Goal: Transaction & Acquisition: Purchase product/service

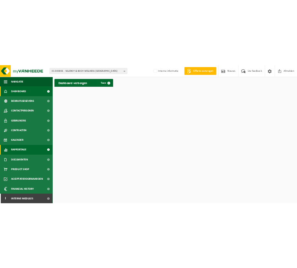
scroll to position [1, 0]
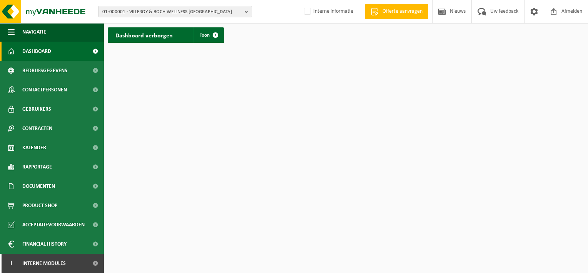
click at [174, 191] on html "01-000001 - VILLEROY & BOCH WELLNESS NV 01-000001 - VILLEROY & BOCH WELLNESS NV…" at bounding box center [294, 136] width 588 height 273
click at [42, 261] on span "Interne modules" at bounding box center [44, 262] width 44 height 19
click at [89, 261] on span at bounding box center [95, 262] width 17 height 19
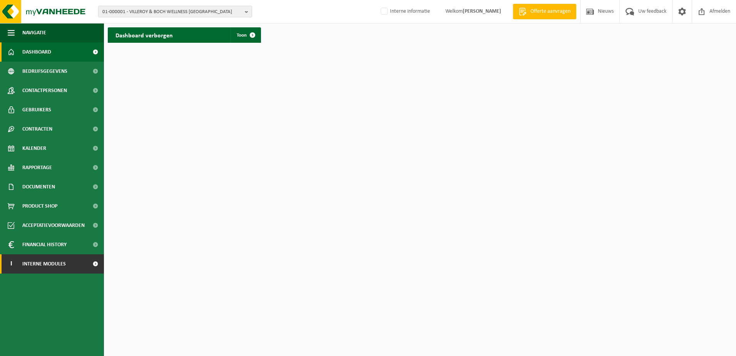
click at [95, 261] on span at bounding box center [95, 263] width 17 height 19
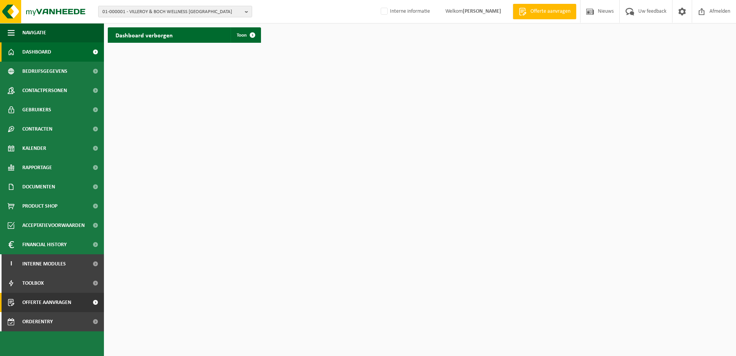
click at [67, 272] on span "Offerte aanvragen" at bounding box center [46, 302] width 49 height 19
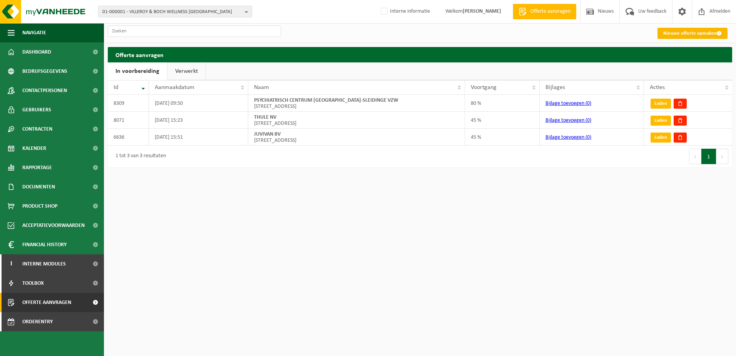
click at [702, 33] on link "Nieuwe offerte opmaken" at bounding box center [693, 33] width 70 height 11
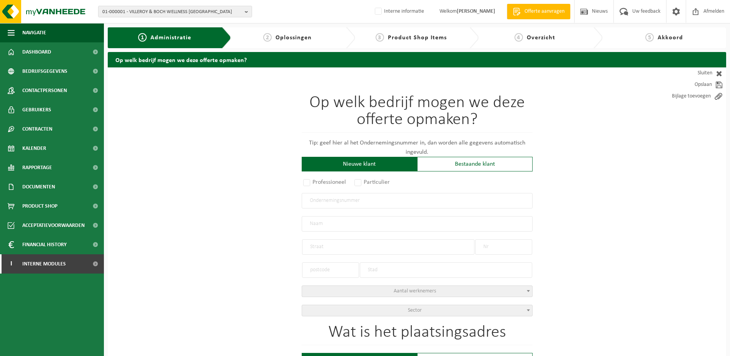
click at [388, 164] on div "Nieuwe klant" at bounding box center [360, 164] width 116 height 15
click at [309, 180] on label "Professioneel" at bounding box center [325, 182] width 47 height 11
click at [315, 180] on input "Professioneel" at bounding box center [317, 182] width 5 height 5
radio input "true"
click at [325, 200] on input "text" at bounding box center [417, 200] width 231 height 15
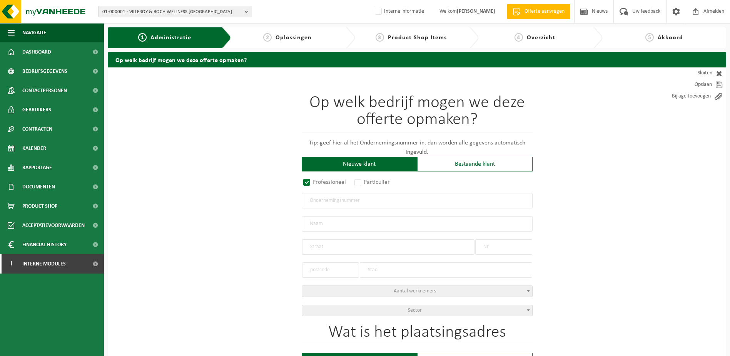
paste input "1013.933.872"
type input "1013.933.872"
radio input "true"
type input "1013933872"
click at [347, 222] on input "text" at bounding box center [417, 223] width 231 height 15
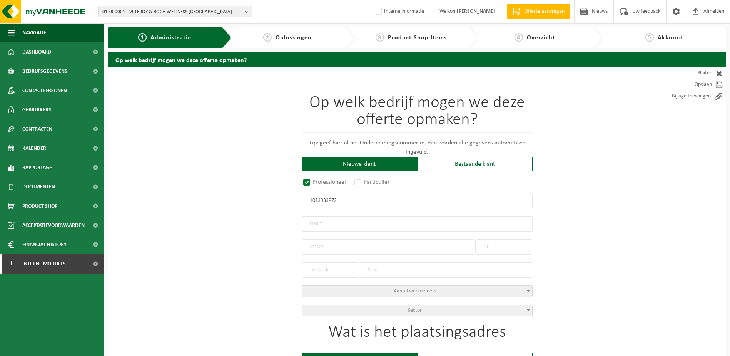
type input "WOVEN IMAGE (EUROPE) BV"
type input "STRIJMEERS"
type input "117B / 12"
type input "9520"
type input "SINT-LIEVENS-HOUTEM"
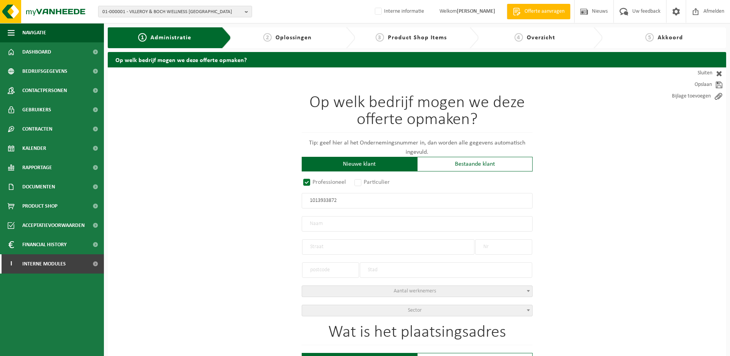
select select "D"
type input "WOVEN IMAGE (EUROPE) BV"
type input "STRIJMEERS"
type input "117B / 12"
type input "9520"
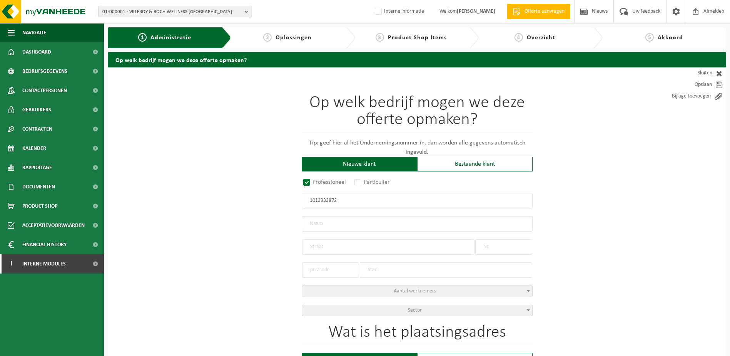
type input "SINT-LIEVENS-HOUTEM"
type input "2365748539"
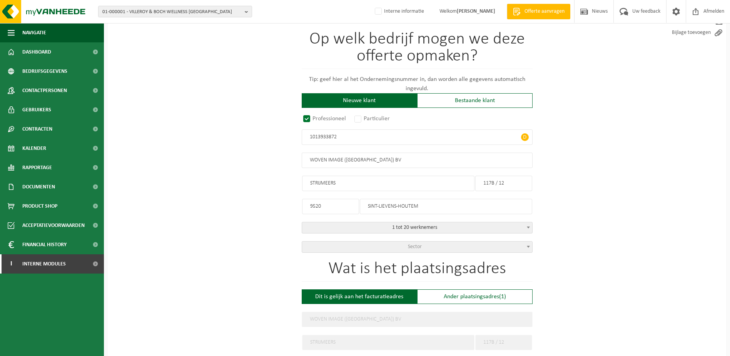
scroll to position [77, 0]
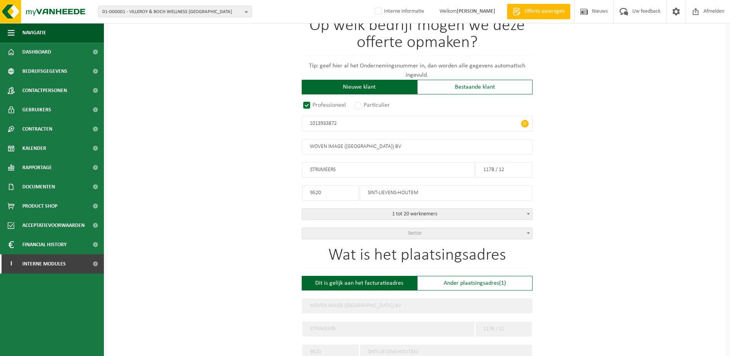
click at [515, 229] on span "Sector" at bounding box center [417, 233] width 230 height 11
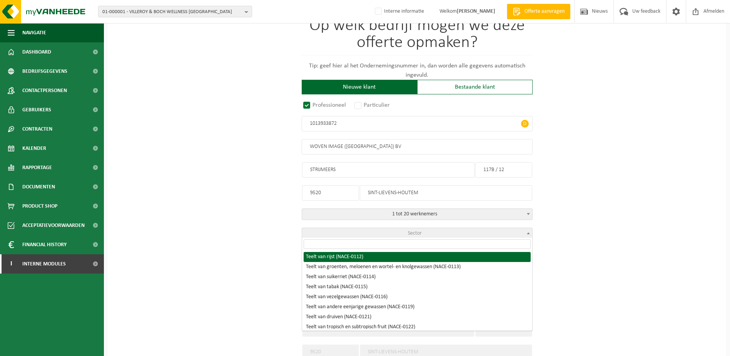
click at [419, 247] on input "search" at bounding box center [417, 244] width 227 height 10
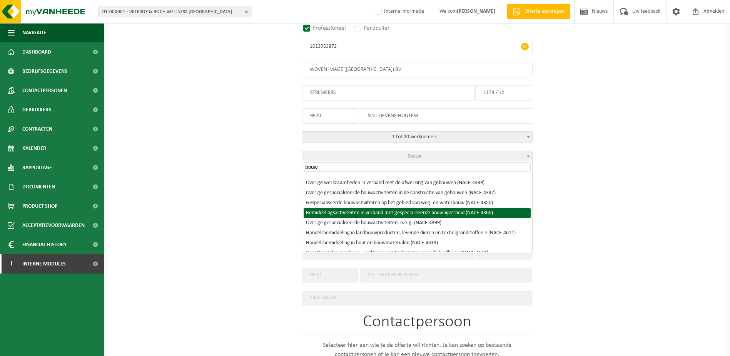
scroll to position [270, 0]
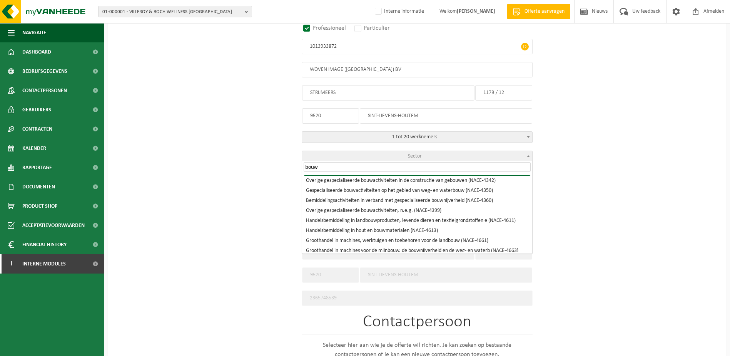
click at [331, 169] on input "bouw" at bounding box center [417, 167] width 227 height 10
drag, startPoint x: 336, startPoint y: 167, endPoint x: 288, endPoint y: 167, distance: 47.4
click at [288, 167] on body "01-000001 - VILLEROY & BOCH WELLNESS [GEOGRAPHIC_DATA] 01-000001 - VILLEROY & B…" at bounding box center [365, 230] width 730 height 769
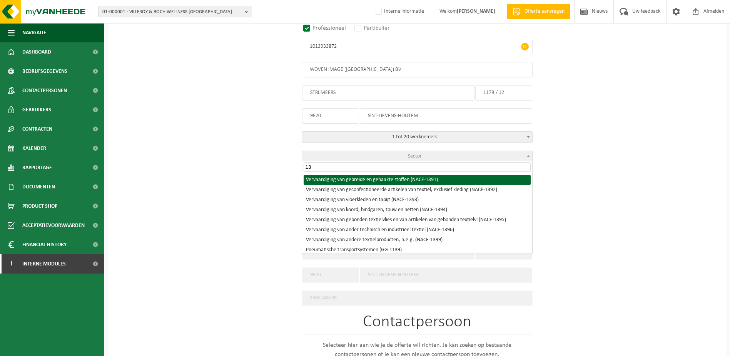
type input "1"
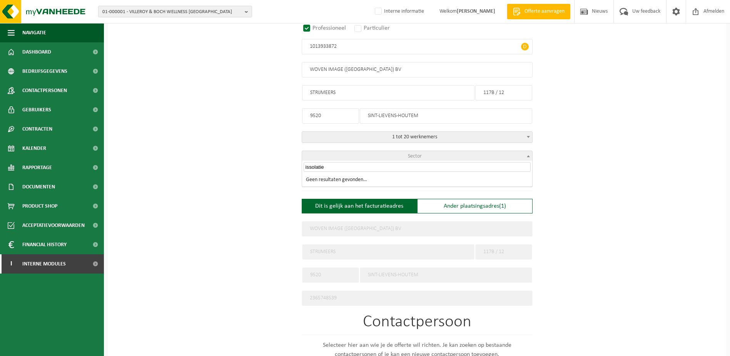
click at [310, 167] on input "issolatie" at bounding box center [417, 167] width 227 height 10
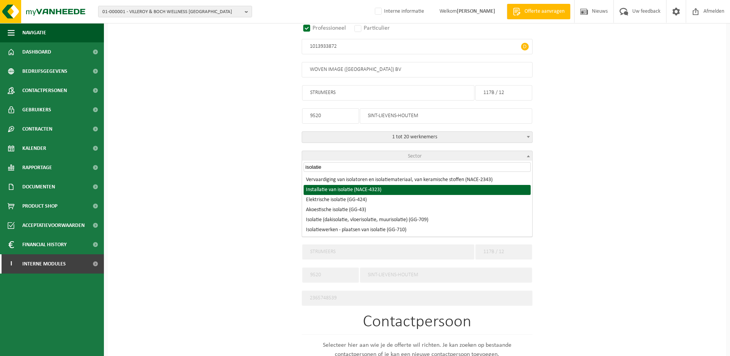
type input "isolatie"
select select "NACE_4323"
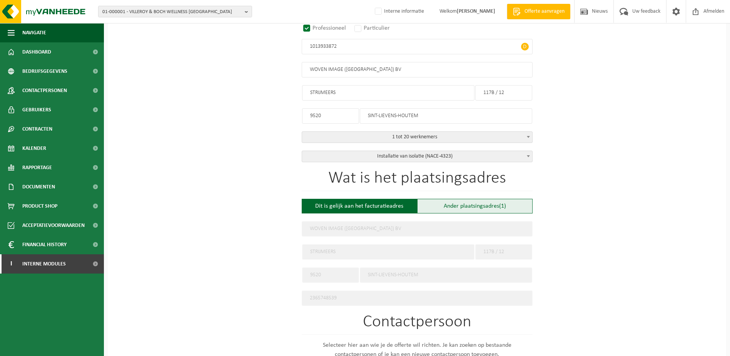
click at [496, 201] on div "Ander plaatsingsadres (1)" at bounding box center [475, 206] width 116 height 15
type input "Werf -"
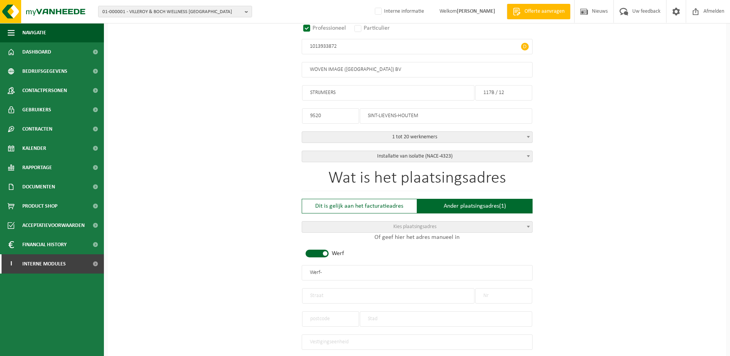
click at [310, 251] on span at bounding box center [317, 253] width 23 height 8
drag, startPoint x: 331, startPoint y: 272, endPoint x: 340, endPoint y: 270, distance: 9.0
click at [331, 272] on input "text" at bounding box center [417, 272] width 231 height 15
click at [505, 203] on span "(1)" at bounding box center [502, 206] width 7 height 6
type input "Werf -"
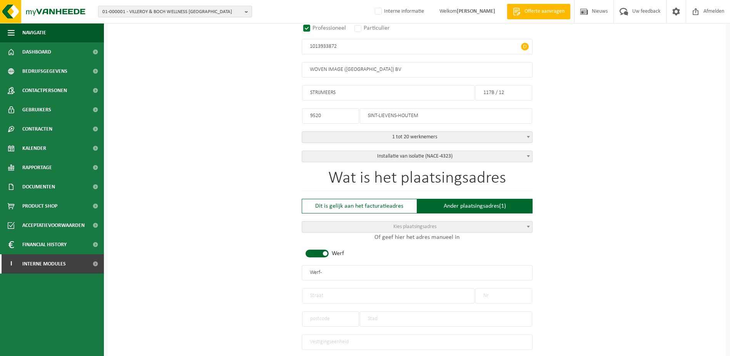
click at [502, 204] on span "(1)" at bounding box center [502, 206] width 7 height 6
click at [468, 226] on span "Kies plaatsingsadres" at bounding box center [417, 226] width 230 height 11
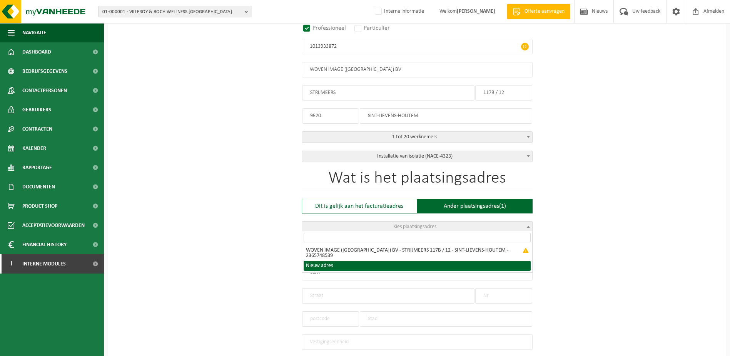
select select "{"toggleLocationData":true,"emptyLocationData":true,"name":"","street":"","no":…"
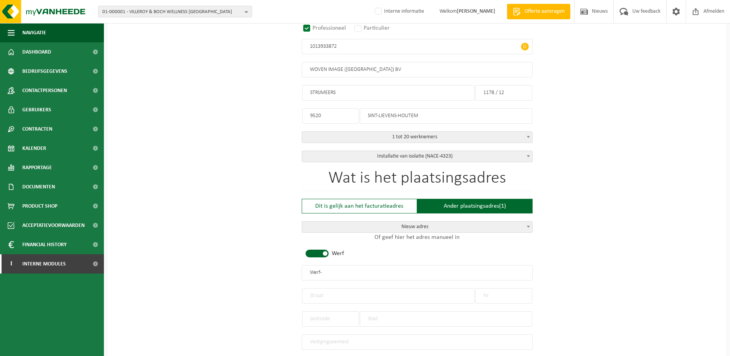
click at [311, 249] on span at bounding box center [317, 253] width 23 height 8
click at [323, 271] on input "text" at bounding box center [417, 272] width 231 height 15
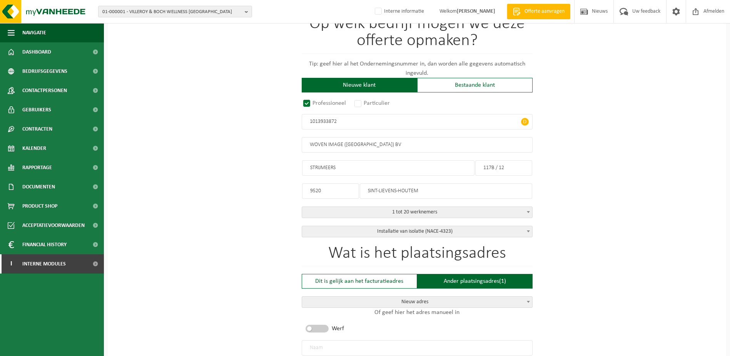
scroll to position [77, 0]
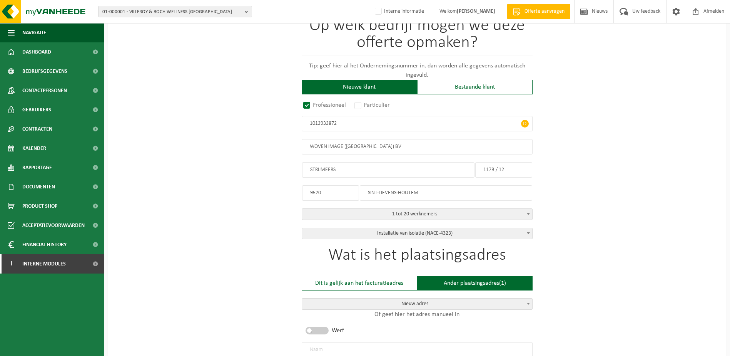
click at [376, 146] on input "WOVEN IMAGE (EUROPE) BV" at bounding box center [417, 146] width 231 height 15
drag, startPoint x: 384, startPoint y: 146, endPoint x: 296, endPoint y: 149, distance: 87.9
click at [296, 149] on div "Op welk bedrijf mogen we deze offerte opmaken? Tip: geef hier al het Ondernemin…" at bounding box center [417, 360] width 619 height 741
type input "WOVEN IMAGE (EUROPE) BV"
type input "STRIJMEERS"
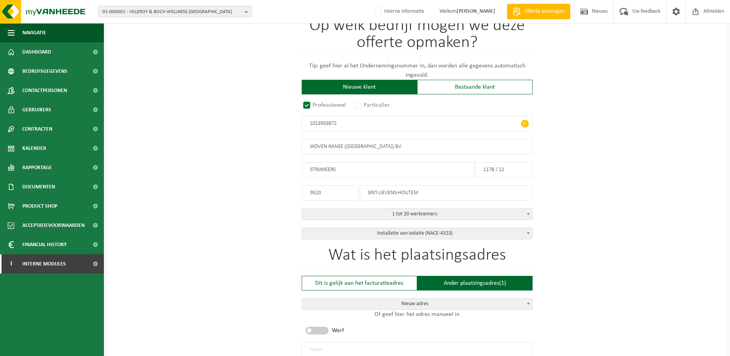
type input "117B / 12"
type input "9520"
type input "SINT-LIEVENS-HOUTEM"
type input "2365748539"
click at [327, 351] on input "WOVEN IMAGE (EUROPE) BV" at bounding box center [417, 349] width 231 height 15
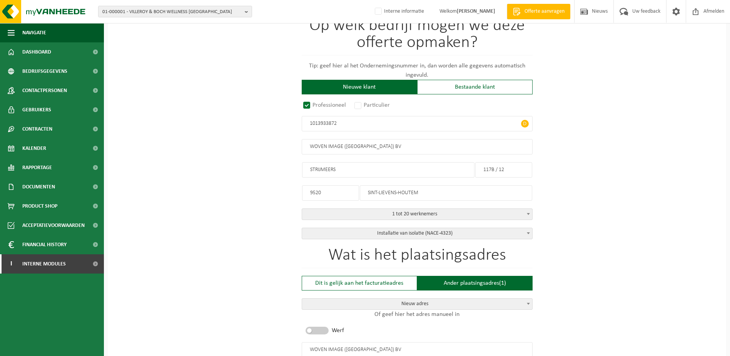
paste input "WOVEN IMAGE (EUROPE) BV"
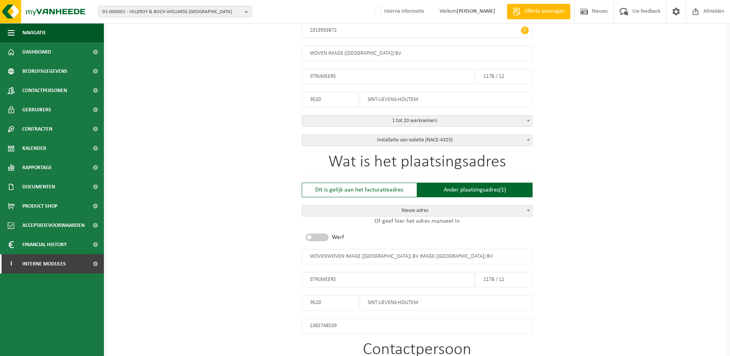
scroll to position [172, 0]
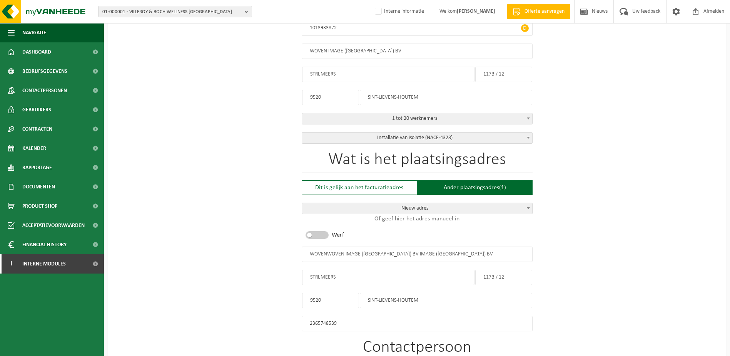
drag, startPoint x: 447, startPoint y: 346, endPoint x: 288, endPoint y: 298, distance: 166.1
click at [288, 298] on div "Op welk bedrijf mogen we deze offerte opmaken? Tip: geef hier al het Ondernemin…" at bounding box center [417, 265] width 619 height 741
paste input "text"
click at [470, 184] on div "Ander plaatsingsadres (1)" at bounding box center [475, 187] width 116 height 15
type input "Werf -"
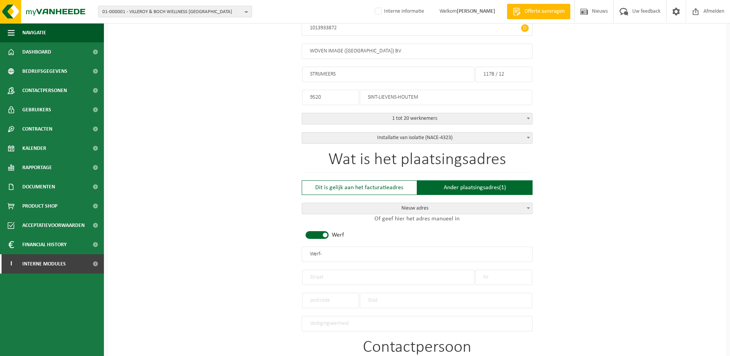
click at [313, 233] on span at bounding box center [317, 235] width 23 height 8
click at [412, 204] on span "Nieuw adres" at bounding box center [417, 208] width 230 height 11
click at [344, 256] on input "text" at bounding box center [417, 253] width 231 height 15
paste input "WOVEN IMAGE (EUROPE) BV"
type input "WOVEN IMAGE (EUROPE) BV"
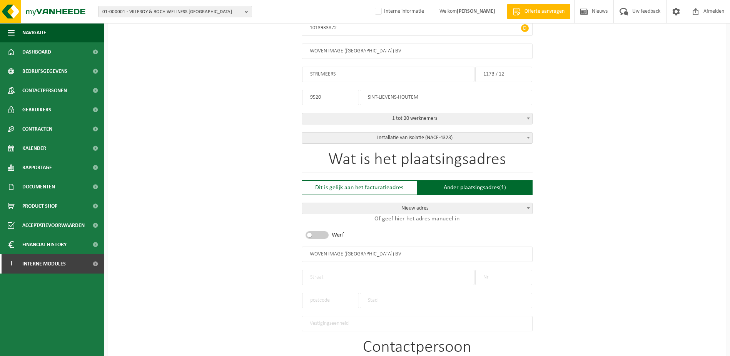
click at [332, 275] on input "text" at bounding box center [388, 277] width 172 height 15
type input "STRIJMEERS"
type input "117A / 4"
click at [324, 300] on input "text" at bounding box center [330, 300] width 57 height 15
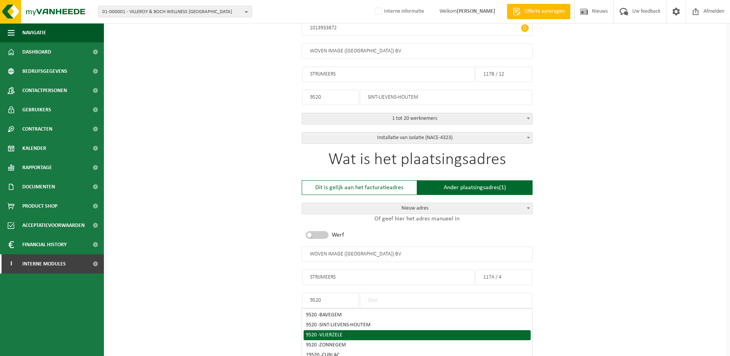
type input "9520"
click at [358, 332] on div "9520 - VLIERZELE" at bounding box center [417, 334] width 223 height 5
type input "VLIERZELE"
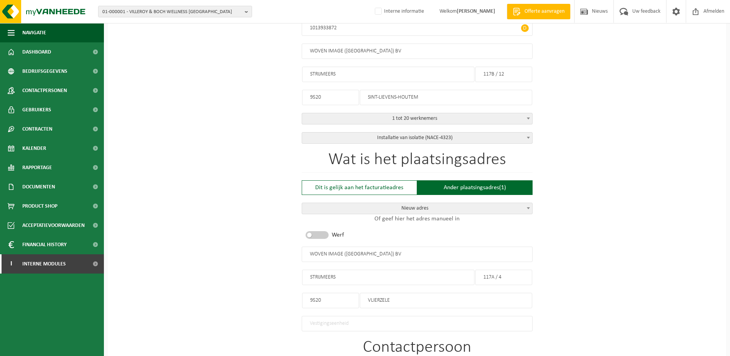
click at [332, 94] on input "9520" at bounding box center [330, 97] width 57 height 15
type input "117B / 12"
type input "SINT-LIEVENS-HOUTEM"
type input "2365748539"
click at [392, 95] on input "SINT-LIEVENS-HOUTEM" at bounding box center [446, 97] width 172 height 15
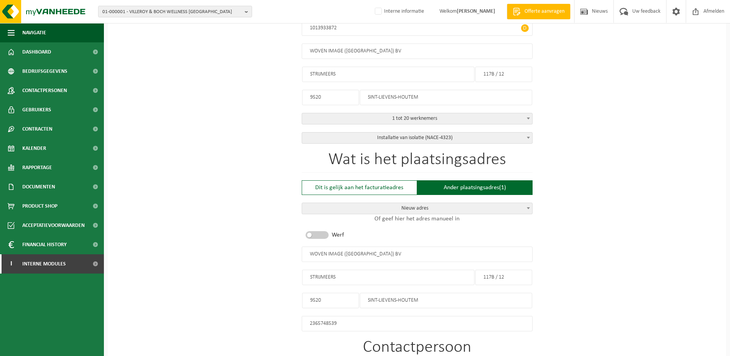
click at [615, 280] on div "Op welk bedrijf mogen we deze offerte opmaken? Tip: geef hier al het Ondernemin…" at bounding box center [417, 265] width 619 height 741
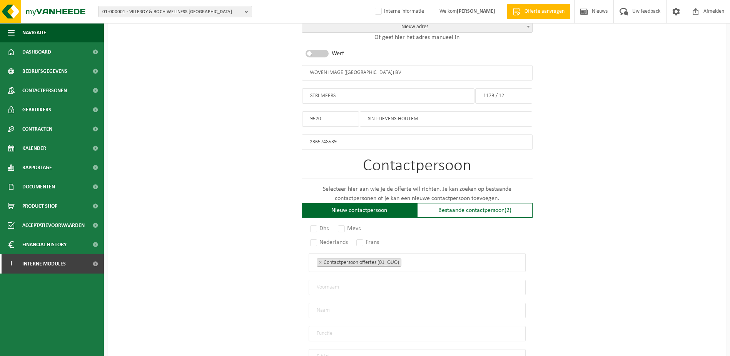
scroll to position [365, 0]
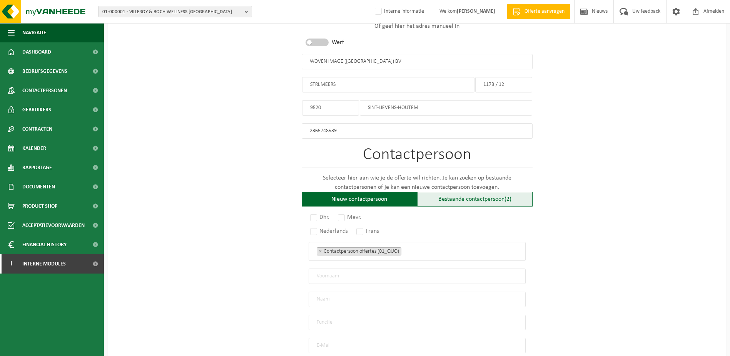
click at [445, 192] on div "Bestaande contactpersoon (2)" at bounding box center [475, 199] width 116 height 15
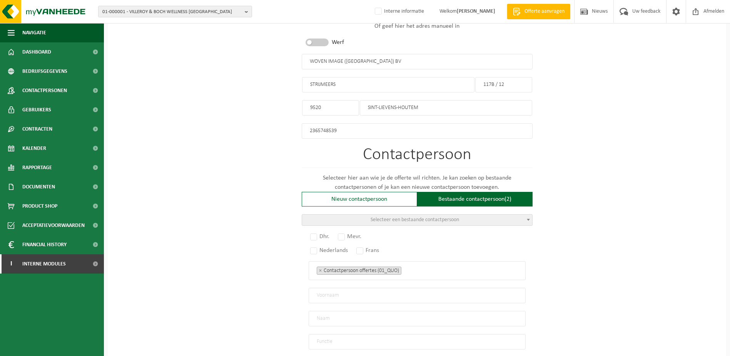
click at [444, 217] on span "Selecteer een bestaande contactpersoon" at bounding box center [415, 220] width 89 height 6
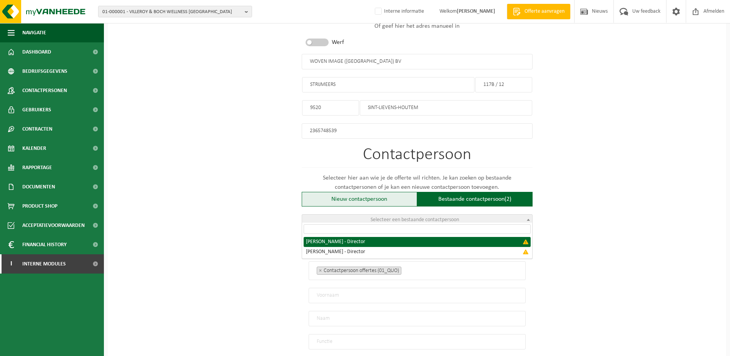
click at [385, 196] on div "Nieuw contactpersoon" at bounding box center [360, 199] width 116 height 15
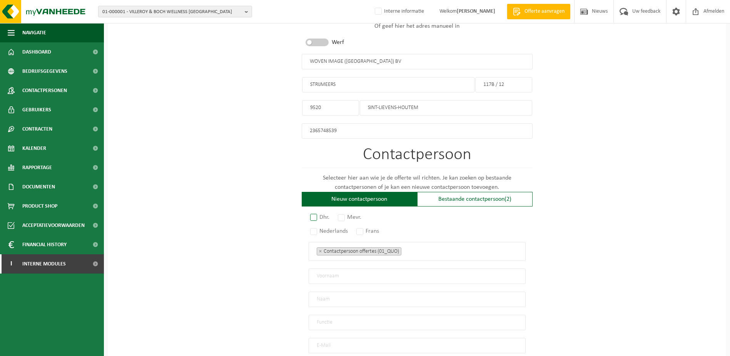
click at [315, 213] on label "Dhr." at bounding box center [320, 217] width 23 height 11
radio input "true"
click at [315, 229] on label "Nederlands" at bounding box center [330, 231] width 42 height 11
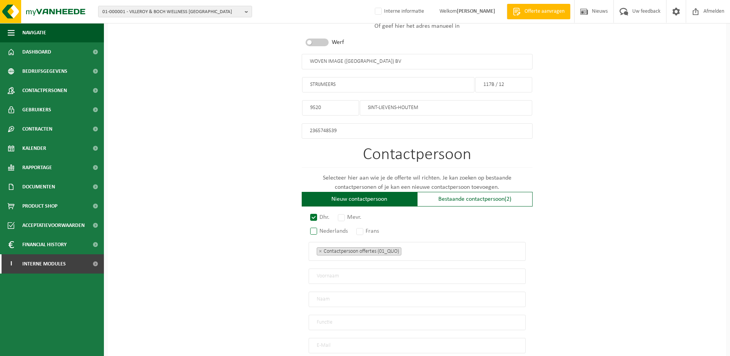
radio input "true"
drag, startPoint x: 357, startPoint y: 269, endPoint x: 362, endPoint y: 269, distance: 5.4
click at [357, 269] on input "text" at bounding box center [417, 275] width 217 height 15
type input "FREDERIK"
type input "STEENBEKE"
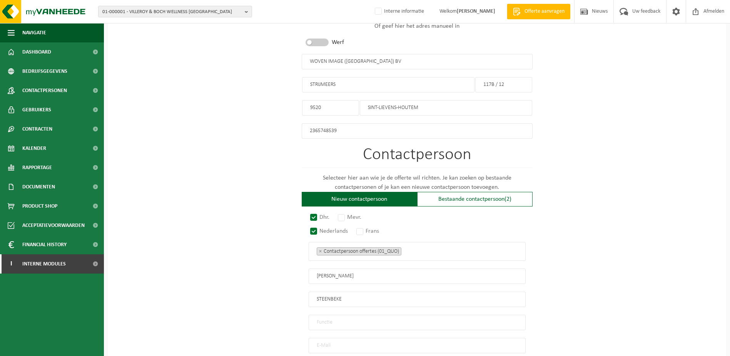
click at [329, 340] on input "email" at bounding box center [417, 345] width 217 height 15
click at [332, 338] on input "email" at bounding box center [417, 345] width 217 height 15
paste input "Frederik.steenbeke@wovenimage.com"
type input "Frederik.steenbeke@wovenimage.com"
click at [631, 254] on div "Op welk bedrijf mogen we deze offerte opmaken? Tip: geef hier al het Ondernemin…" at bounding box center [417, 72] width 619 height 741
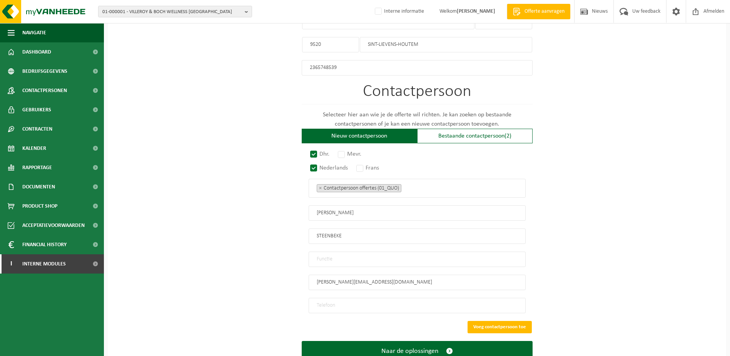
scroll to position [442, 0]
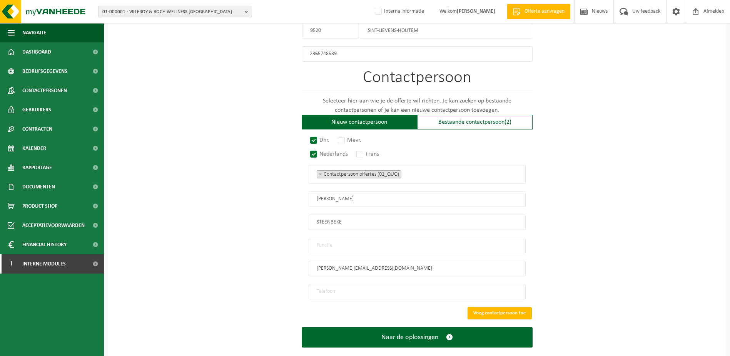
click at [370, 286] on input "tel" at bounding box center [417, 291] width 217 height 15
click at [345, 291] on input "tel" at bounding box center [417, 291] width 217 height 15
paste input "+32 495 51 39 89"
type input "+32 495 51 39 89"
click at [495, 308] on button "Voeg contactpersoon toe" at bounding box center [500, 313] width 64 height 12
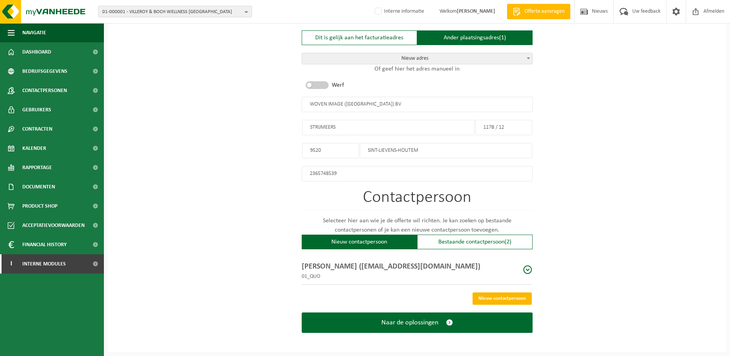
scroll to position [319, 0]
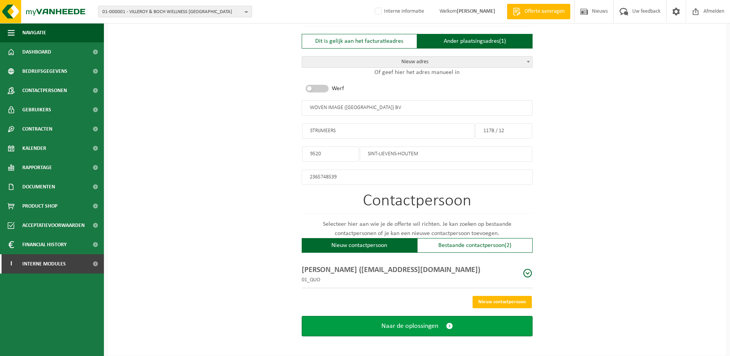
click at [445, 323] on button "Naar de oplossingen" at bounding box center [417, 326] width 231 height 20
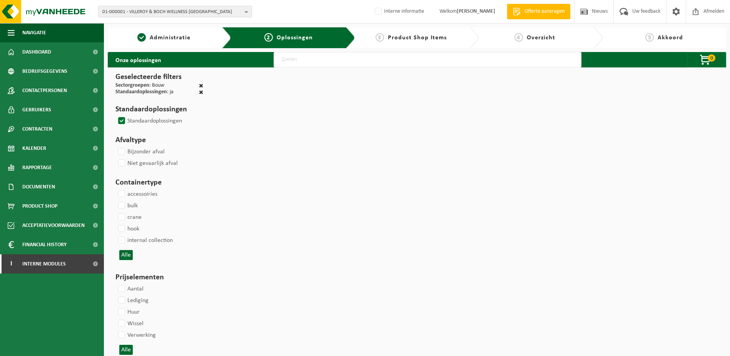
select select
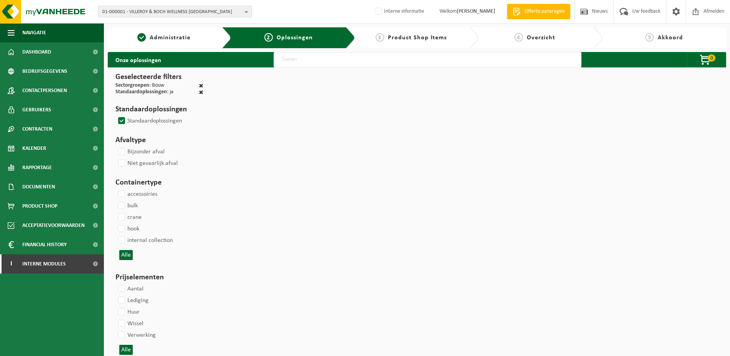
select select
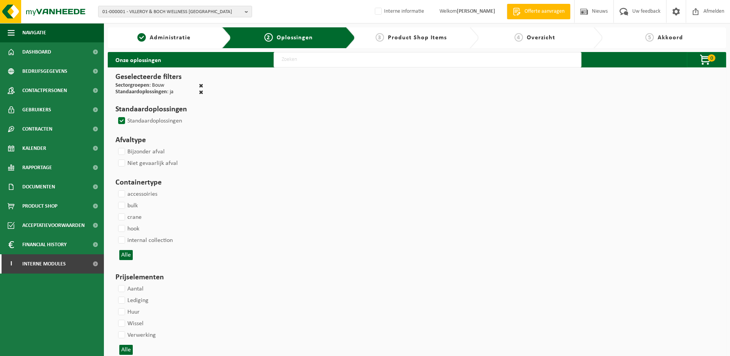
select select
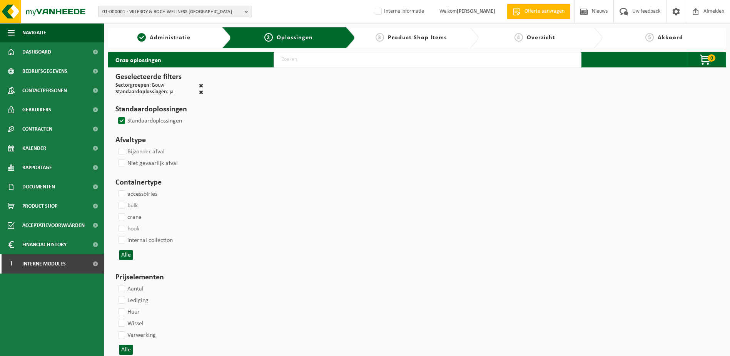
select select
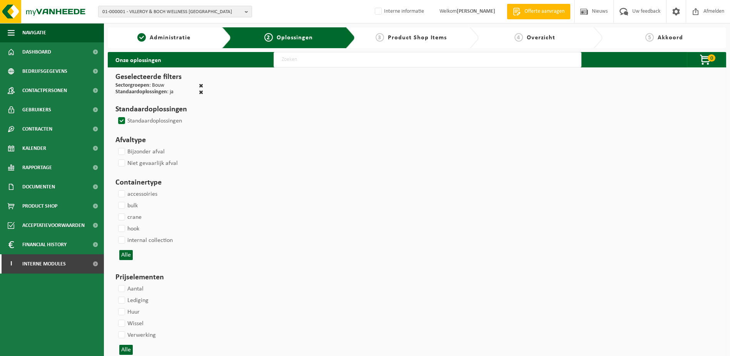
select select
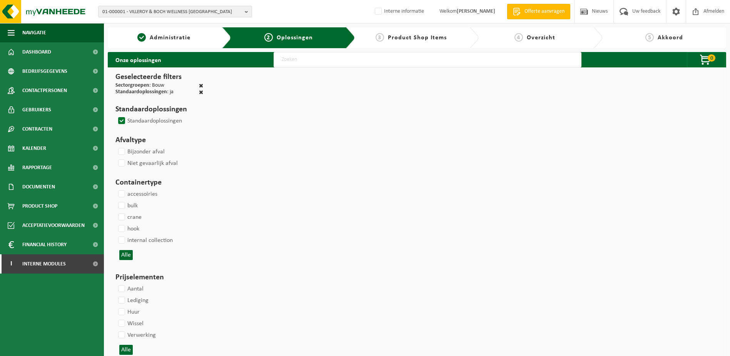
select select
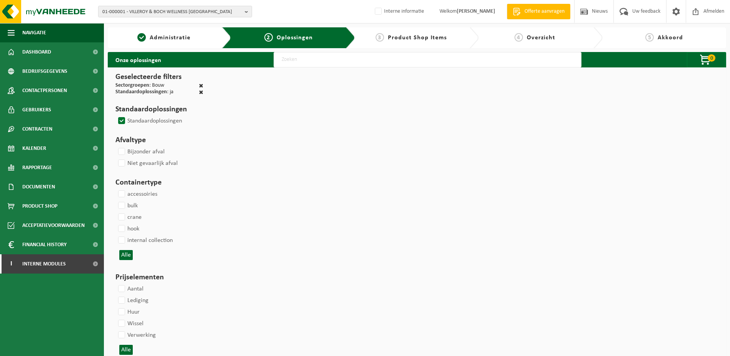
select select
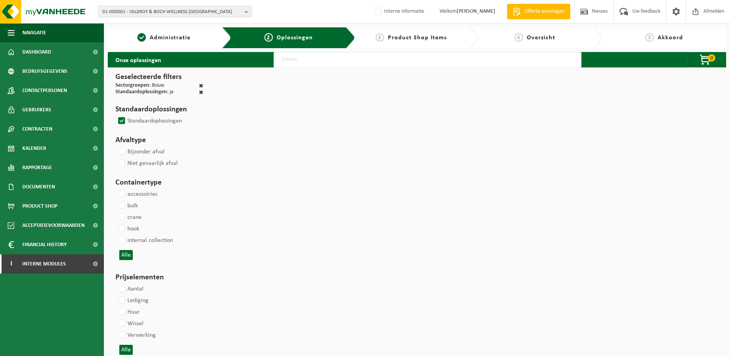
select select
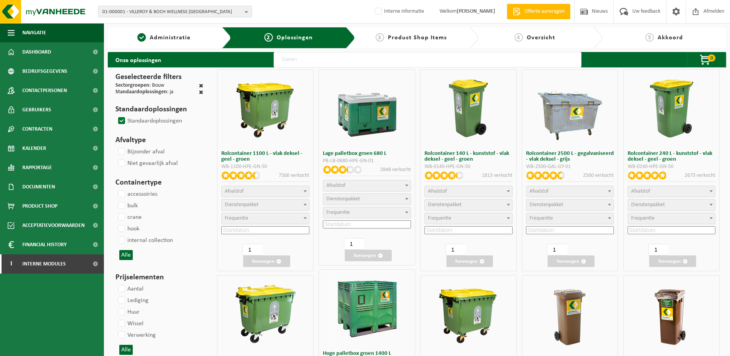
click at [686, 193] on span "Afvalstof" at bounding box center [671, 191] width 87 height 11
select select "29"
select select
select select "2"
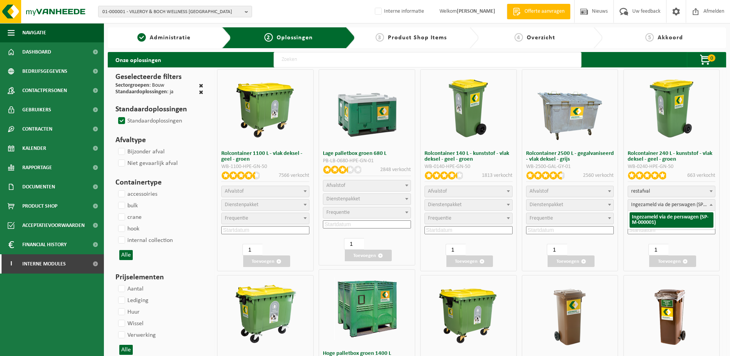
click at [674, 207] on span "Ingezameld via de perswagen (SP-M-000001)" at bounding box center [671, 204] width 87 height 11
click at [670, 217] on span "Frequentie" at bounding box center [671, 218] width 87 height 11
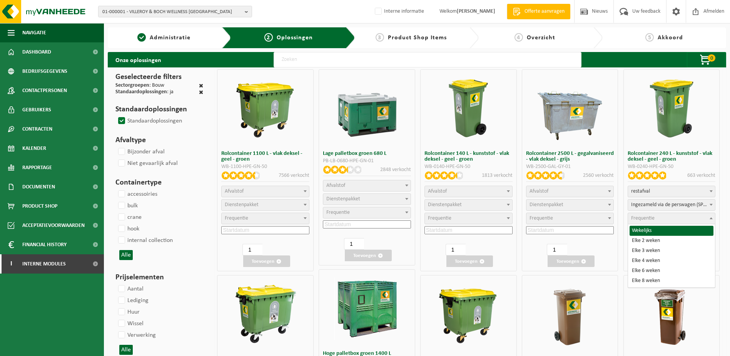
select select "8"
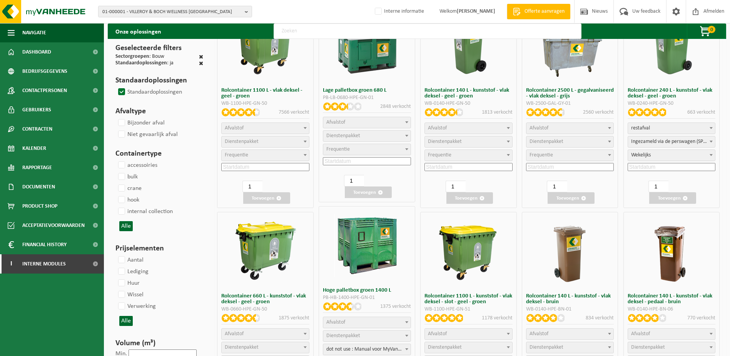
scroll to position [77, 0]
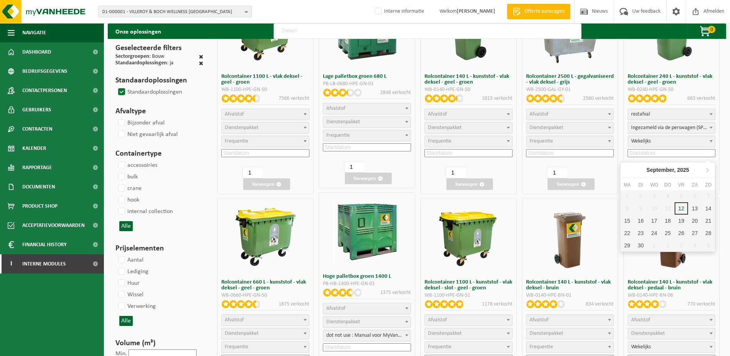
click at [665, 152] on input at bounding box center [672, 153] width 88 height 8
click at [683, 208] on div "12" at bounding box center [681, 208] width 13 height 12
type input "2025-09-12"
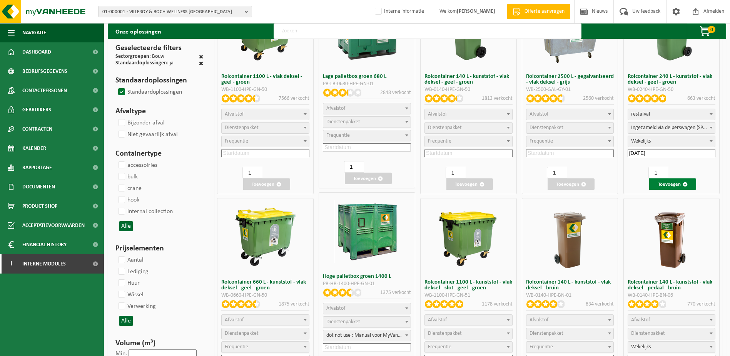
click at [681, 184] on button "Toevoegen" at bounding box center [673, 184] width 47 height 12
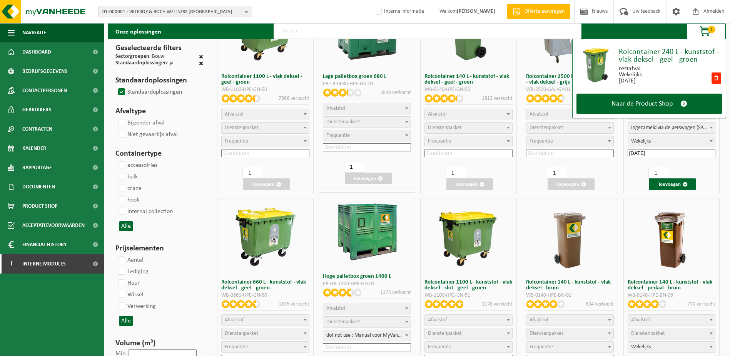
scroll to position [0, 0]
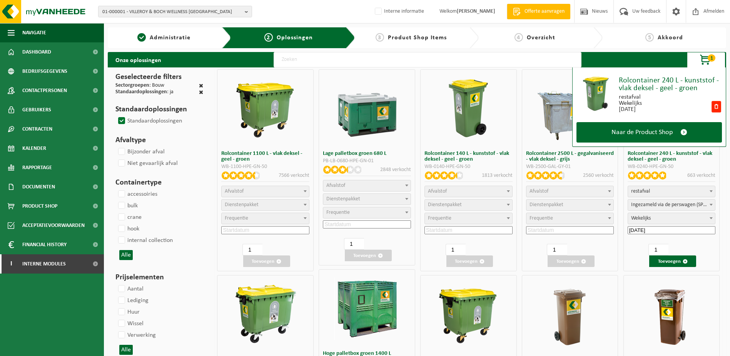
click at [585, 189] on span "Afvalstof" at bounding box center [570, 191] width 87 height 11
select select "26"
select select
select select "2"
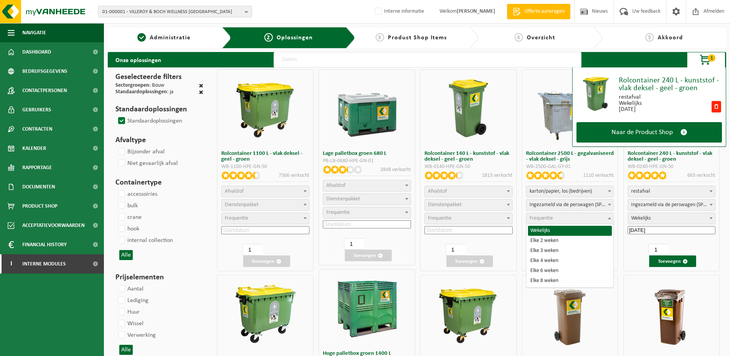
click at [560, 219] on span "Frequentie" at bounding box center [570, 218] width 87 height 11
select select "8"
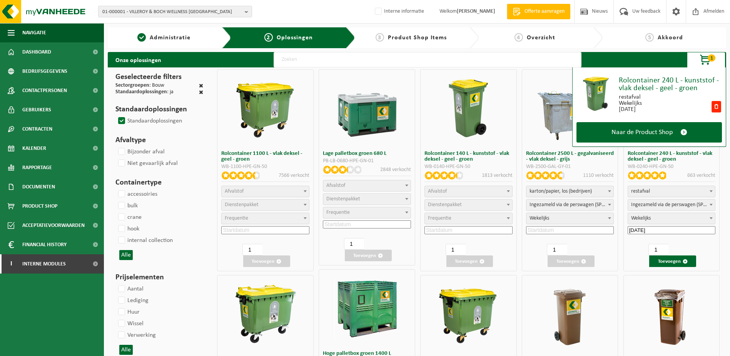
click at [556, 231] on input at bounding box center [570, 230] width 88 height 8
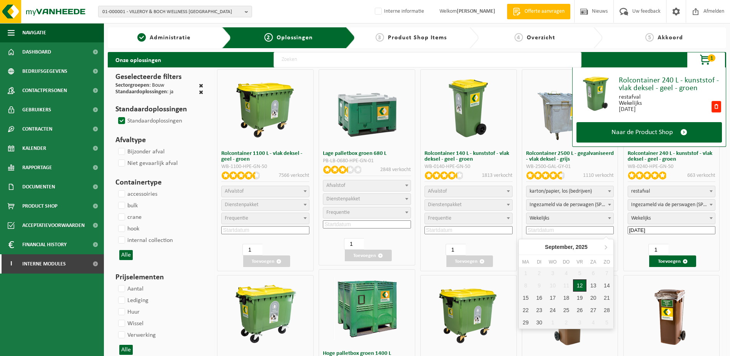
click at [579, 283] on div "12" at bounding box center [579, 285] width 13 height 12
type input "2025-09-12"
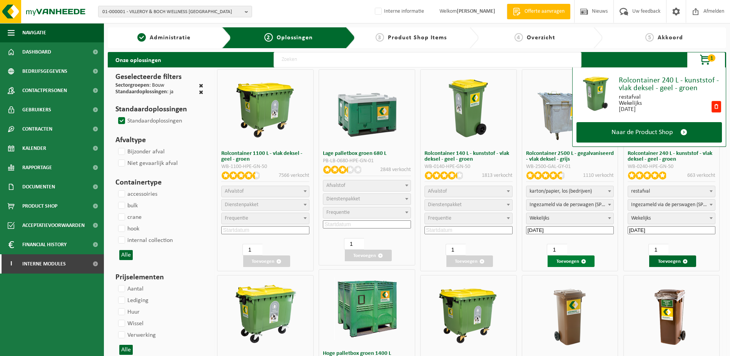
click at [574, 260] on button "Toevoegen" at bounding box center [571, 261] width 47 height 12
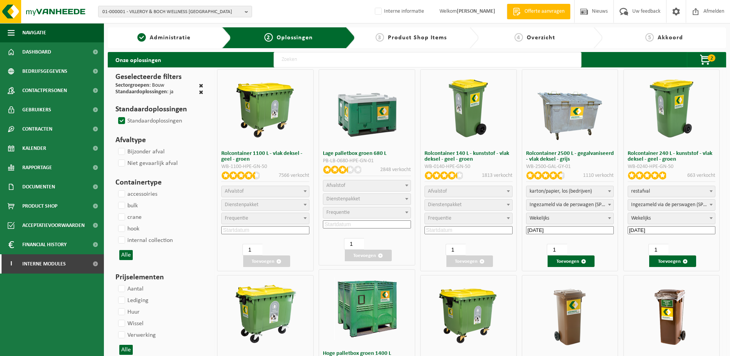
click at [668, 188] on span "restafval" at bounding box center [671, 191] width 87 height 11
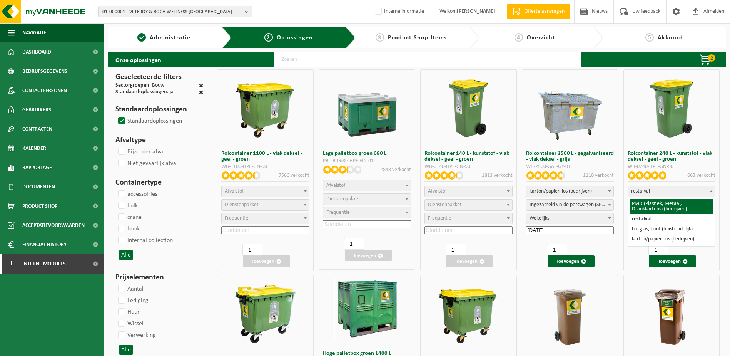
select select "964"
select select
select select "2"
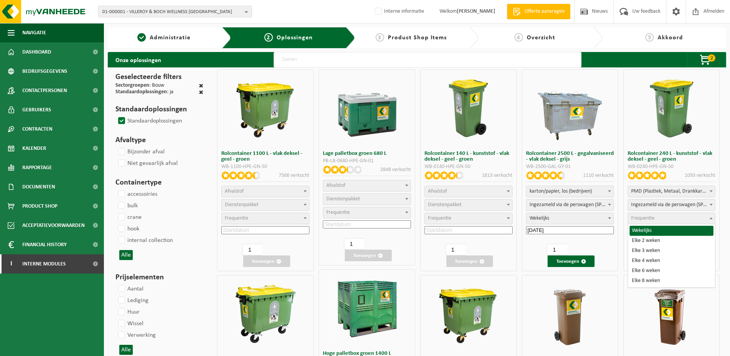
click at [657, 217] on span "Frequentie" at bounding box center [671, 218] width 87 height 11
select select "8"
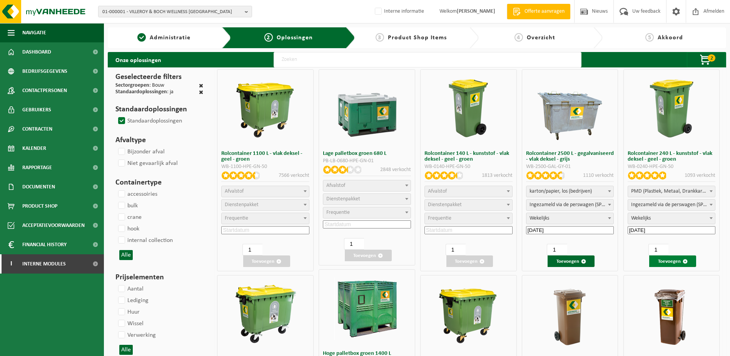
click at [675, 261] on button "Toevoegen" at bounding box center [673, 261] width 47 height 12
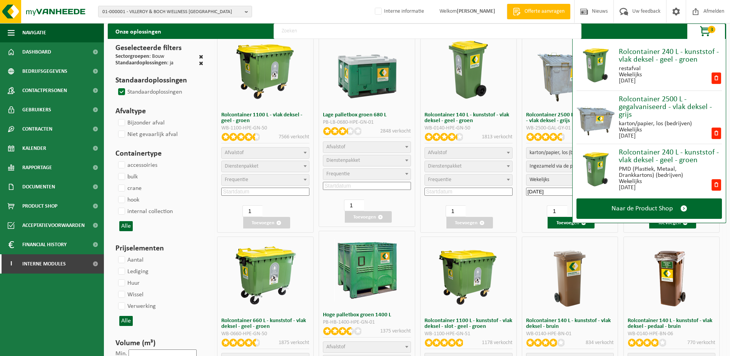
scroll to position [77, 0]
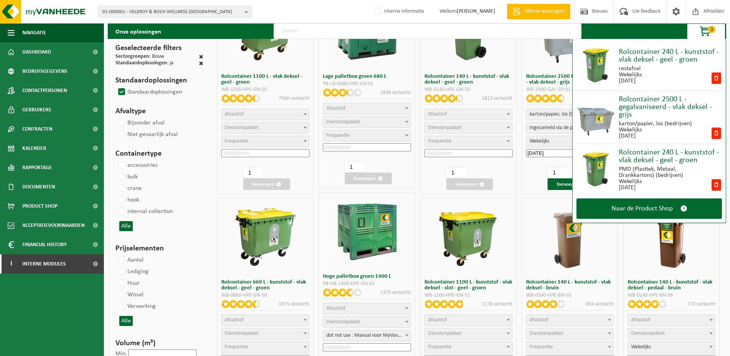
click at [373, 307] on span "Afvalstof" at bounding box center [366, 308] width 87 height 11
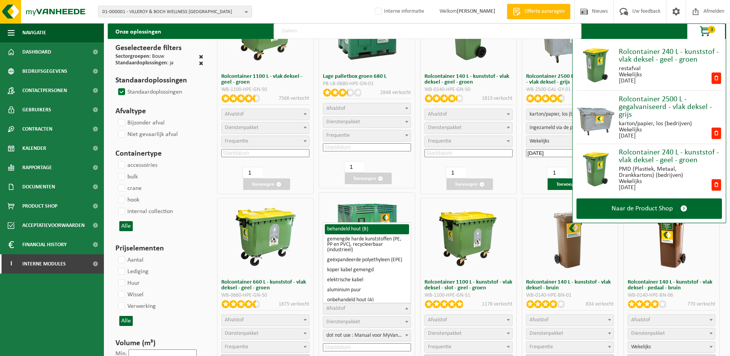
select select "28"
select select
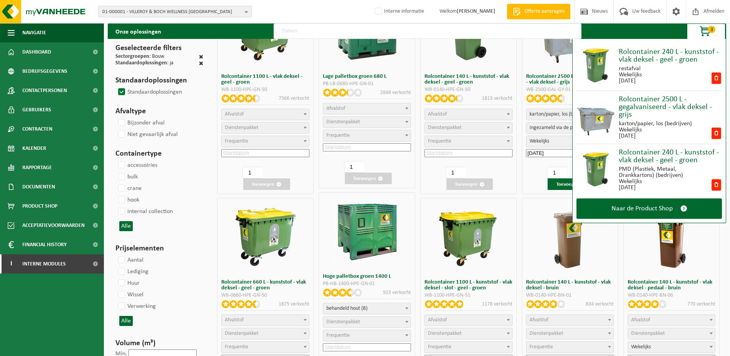
select select
select select "29"
select select "25"
click at [378, 333] on span "dot not use : Manual voor MyVanheede" at bounding box center [366, 335] width 87 height 11
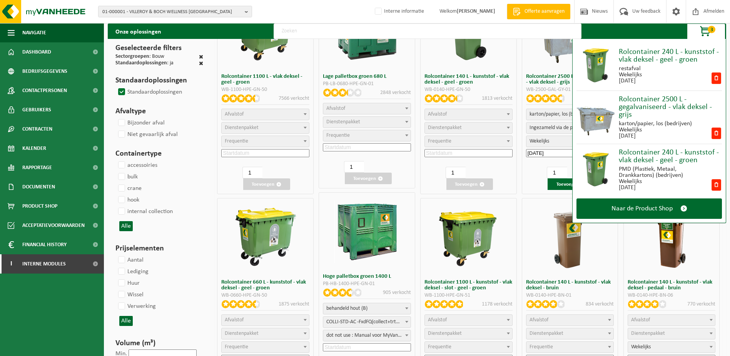
click at [358, 348] on input at bounding box center [367, 347] width 88 height 8
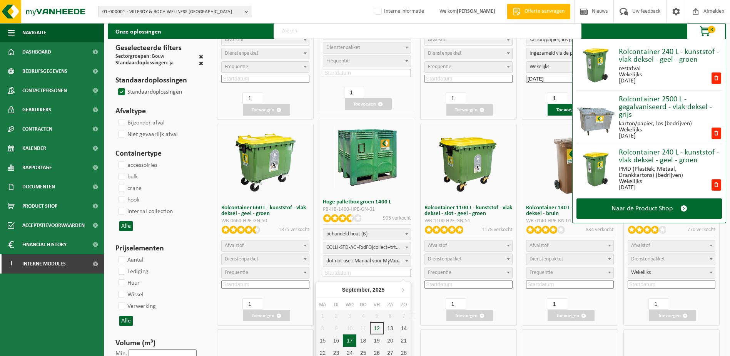
scroll to position [154, 0]
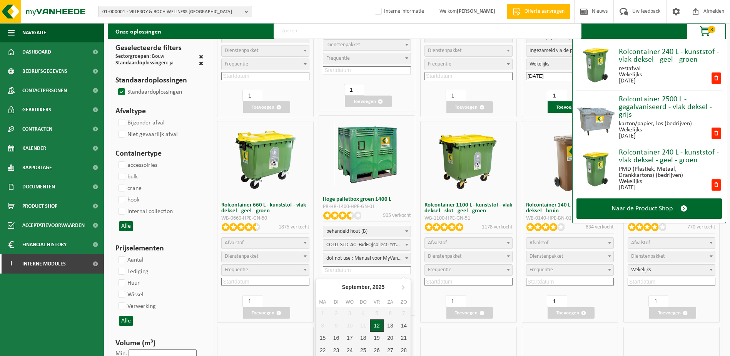
click at [375, 325] on div "12" at bounding box center [376, 325] width 13 height 12
type input "2025-09-12"
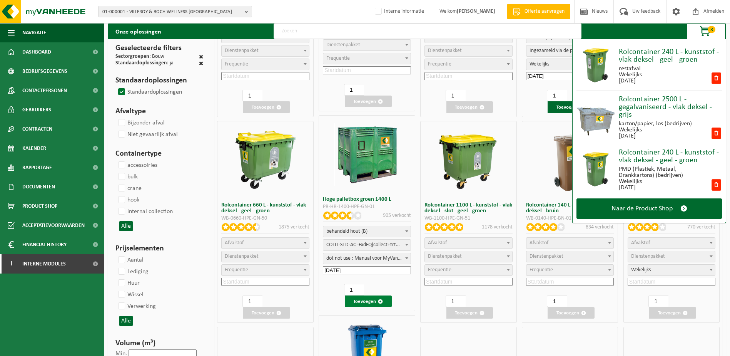
click at [373, 303] on button "Toevoegen" at bounding box center [368, 301] width 47 height 12
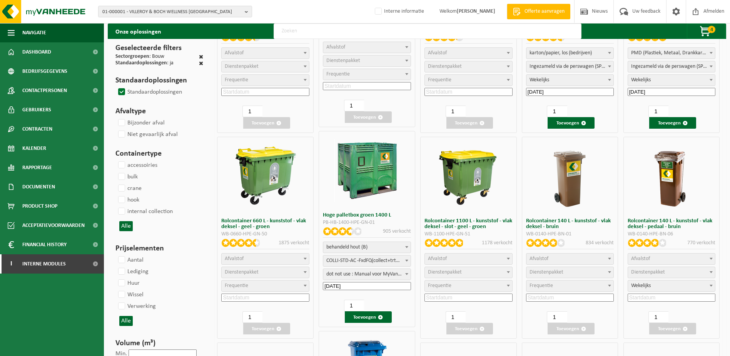
scroll to position [116, 0]
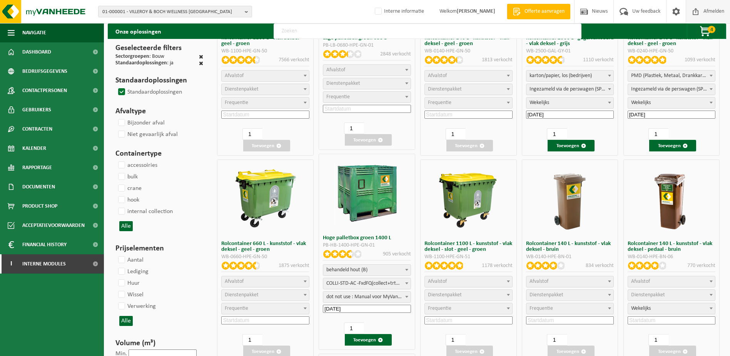
click at [717, 23] on span "Afmelden" at bounding box center [714, 11] width 25 height 23
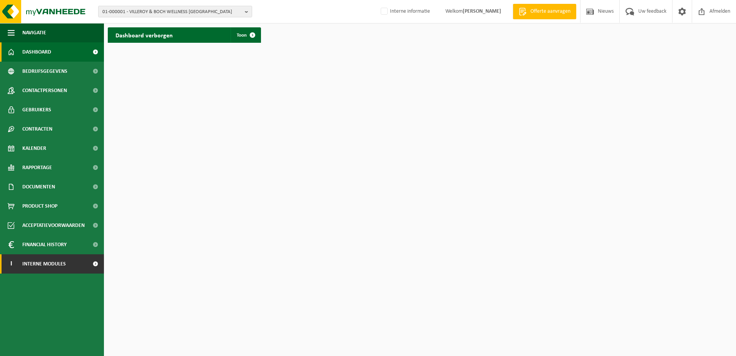
click at [97, 263] on span at bounding box center [95, 263] width 17 height 19
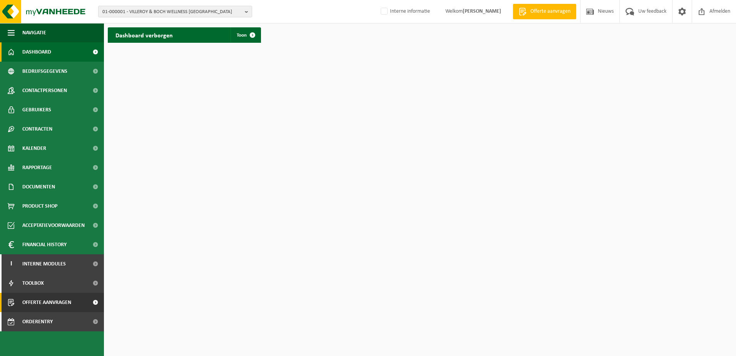
click at [58, 304] on span "Offerte aanvragen" at bounding box center [46, 302] width 49 height 19
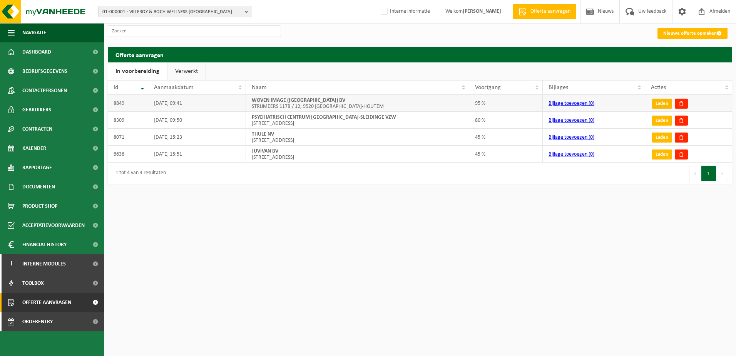
click at [668, 104] on link "Laden" at bounding box center [662, 104] width 20 height 10
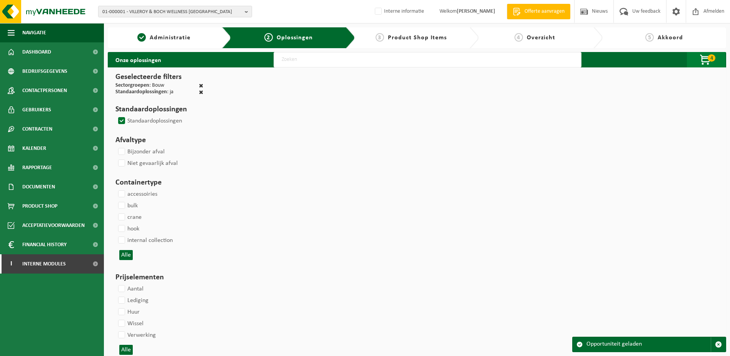
click at [707, 59] on span "button" at bounding box center [706, 59] width 39 height 15
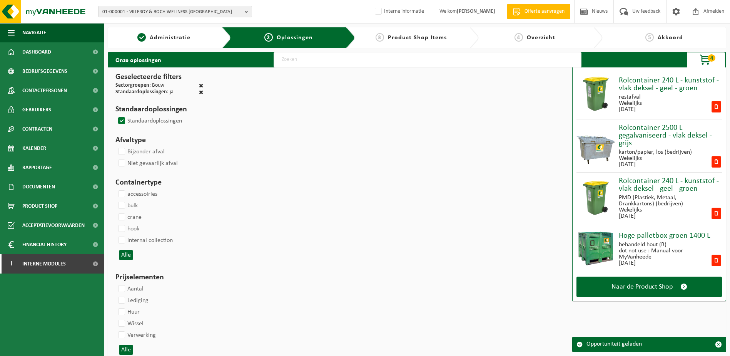
select select
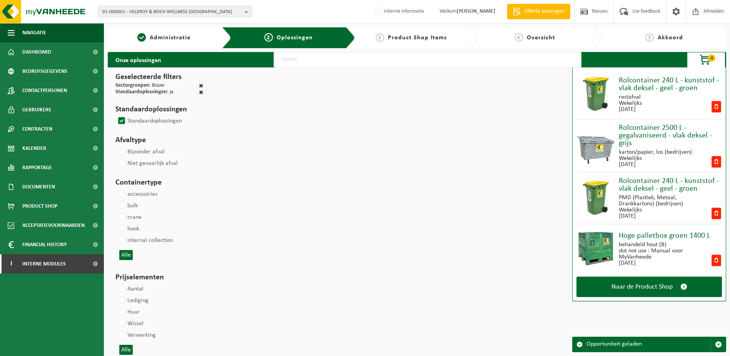
select select
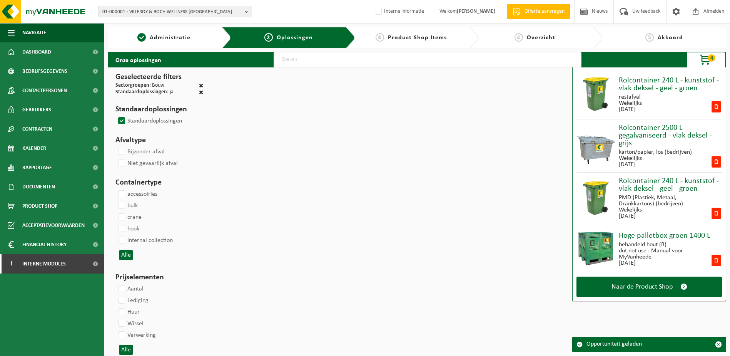
select select
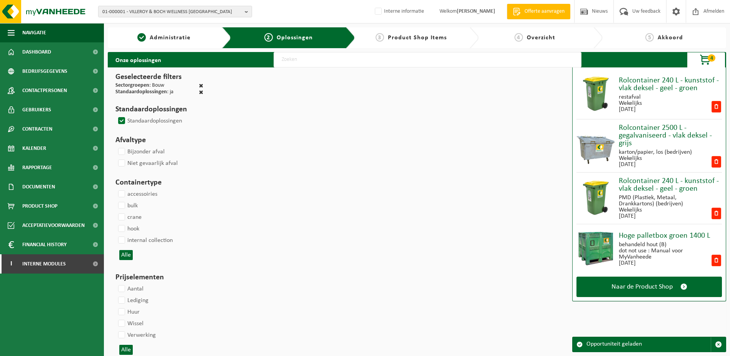
select select
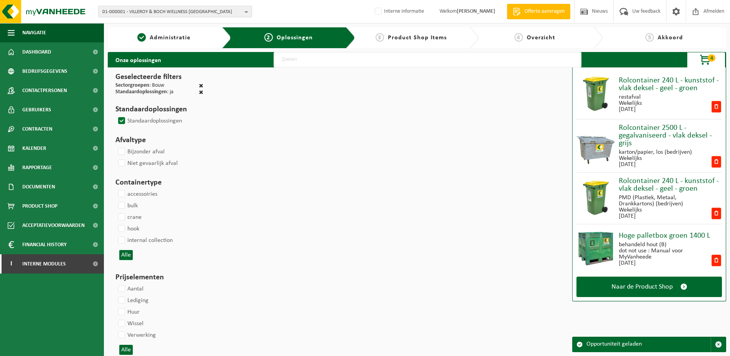
select select
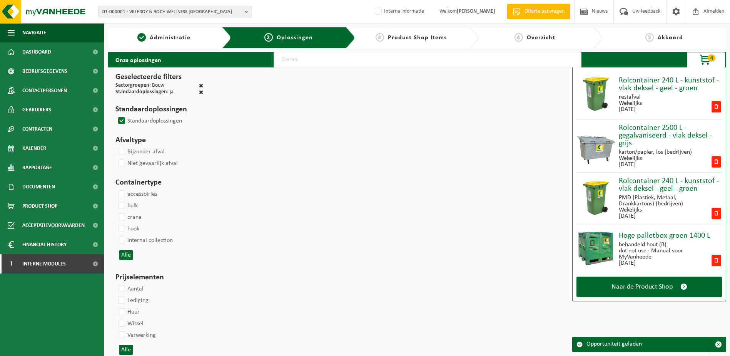
select select
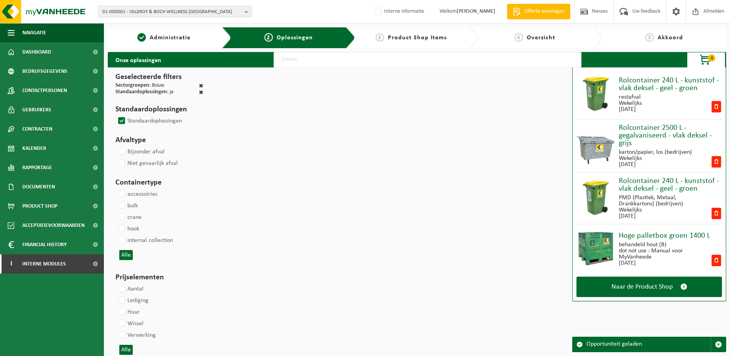
select select
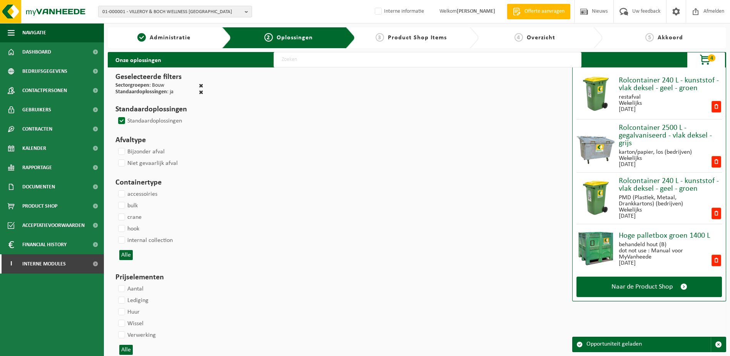
select select
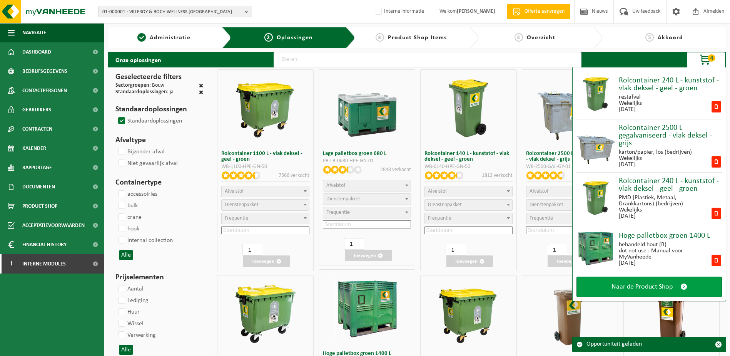
click at [659, 285] on span "Naar de Product Shop" at bounding box center [642, 287] width 61 height 8
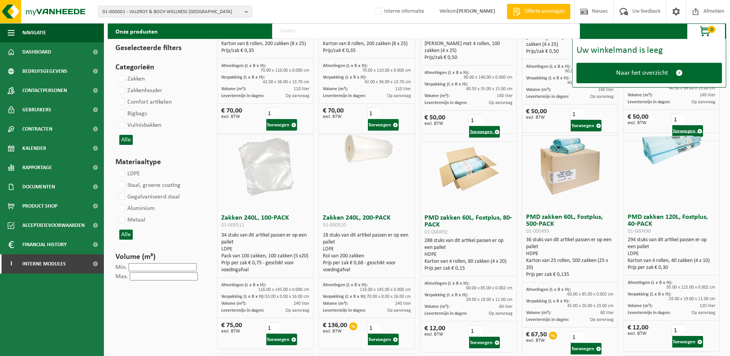
scroll to position [385, 0]
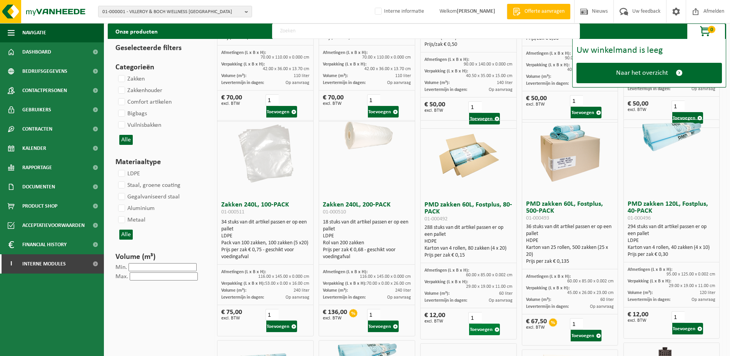
click at [486, 328] on button "Toevoegen" at bounding box center [484, 329] width 31 height 12
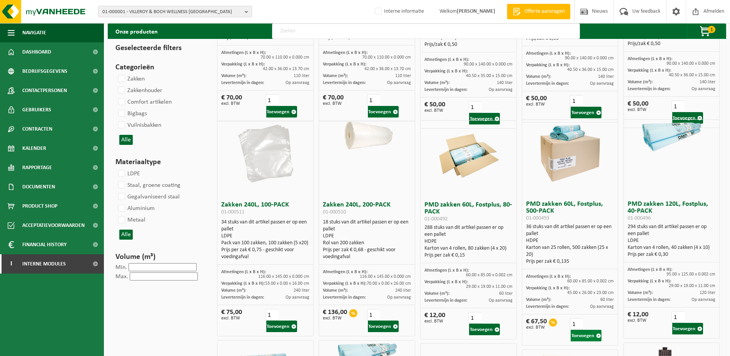
click at [589, 338] on button "Toevoegen" at bounding box center [586, 336] width 31 height 12
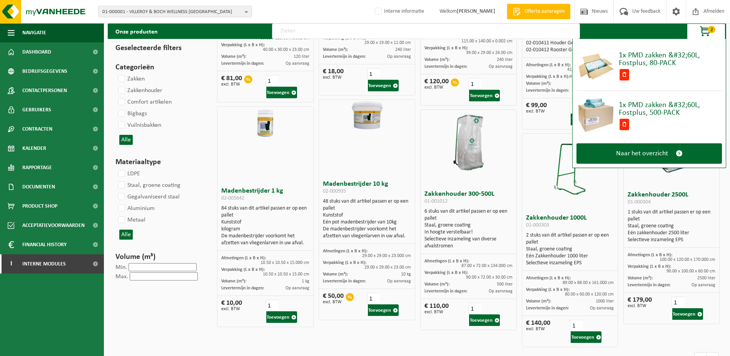
scroll to position [866, 0]
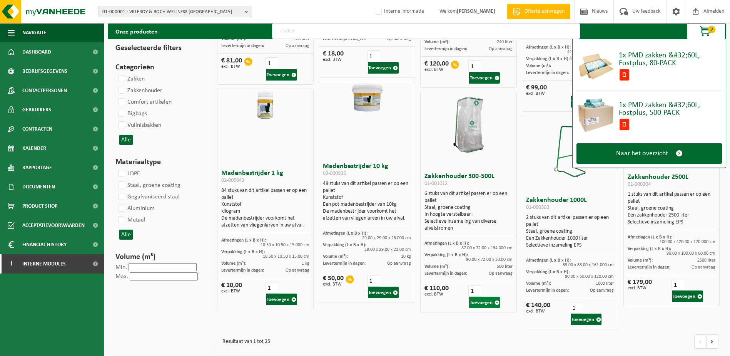
click at [486, 303] on button "Toevoegen" at bounding box center [484, 302] width 31 height 12
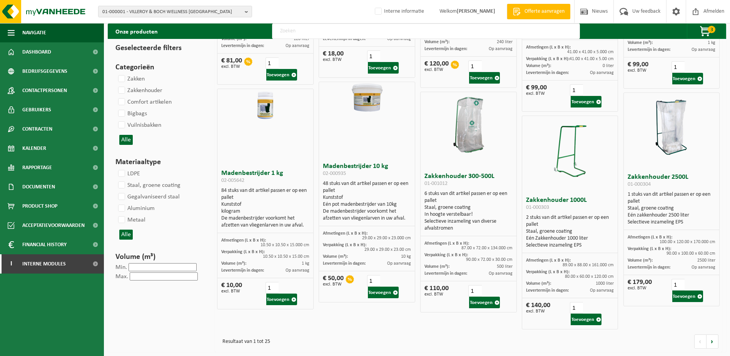
click at [301, 27] on input "text" at bounding box center [426, 30] width 308 height 15
type input "PLASTIC SWITCH"
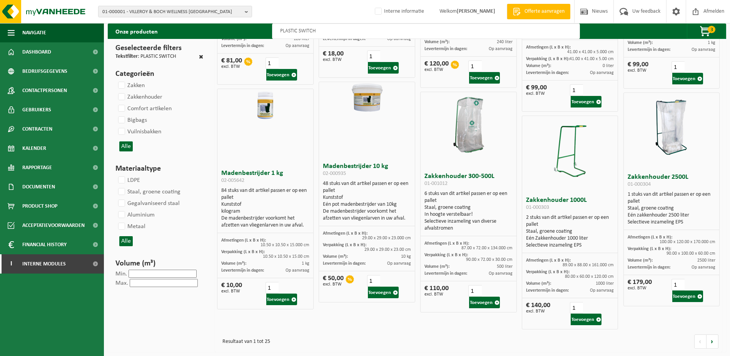
scroll to position [0, 0]
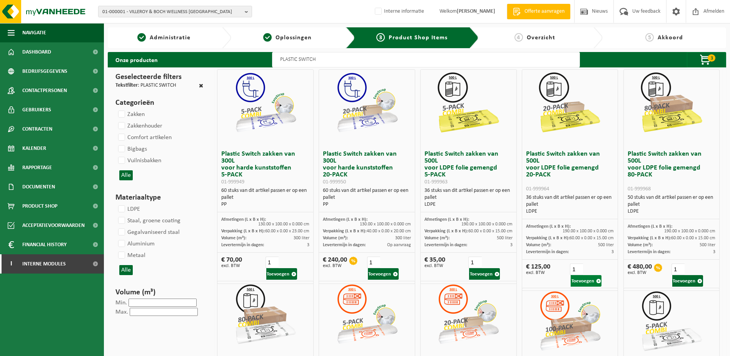
click at [581, 275] on button "Toevoegen" at bounding box center [586, 281] width 31 height 12
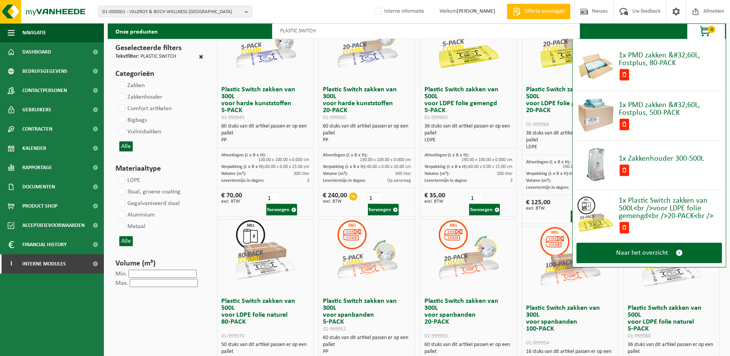
scroll to position [77, 0]
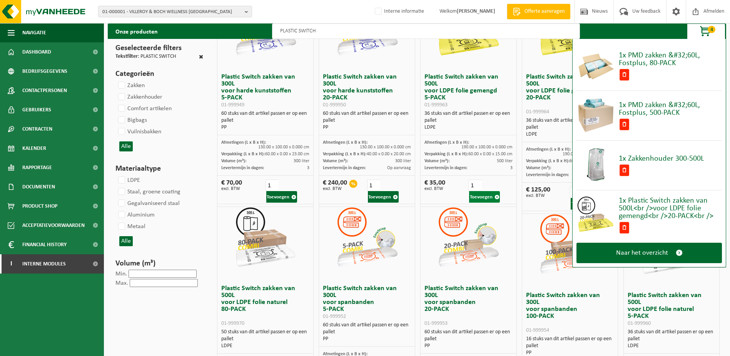
click at [488, 193] on button "Toevoegen" at bounding box center [484, 197] width 31 height 12
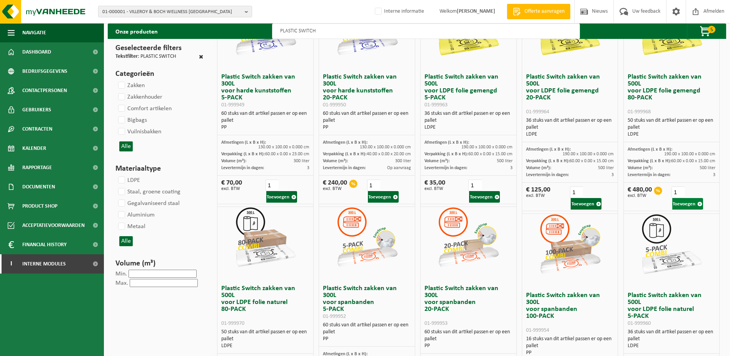
click at [689, 198] on button "Toevoegen" at bounding box center [688, 204] width 31 height 12
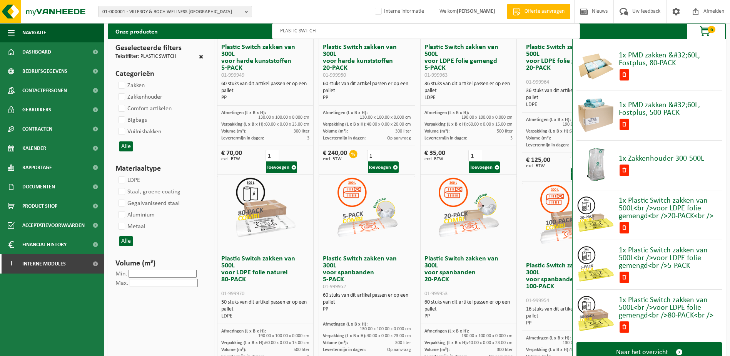
scroll to position [39, 0]
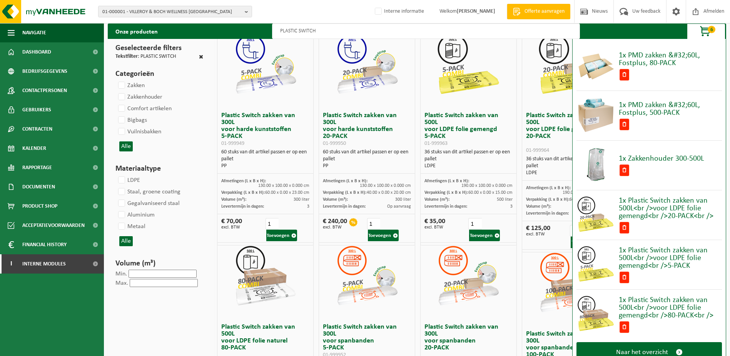
click at [713, 30] on span "6" at bounding box center [712, 29] width 8 height 7
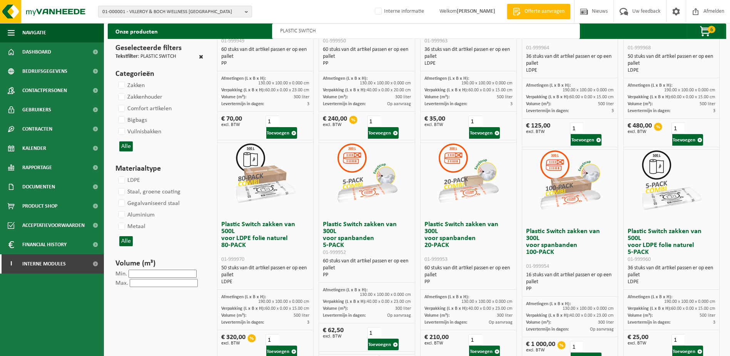
scroll to position [154, 0]
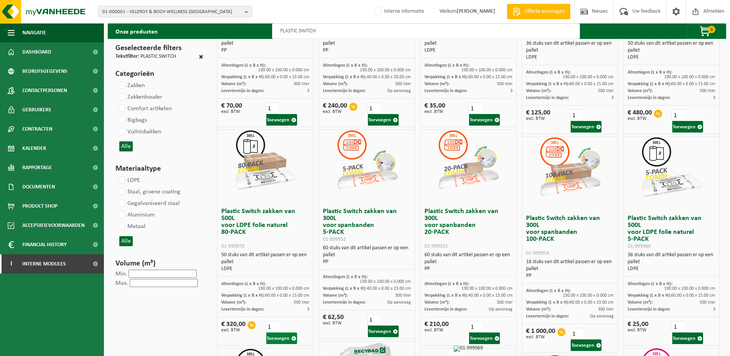
click at [283, 332] on button "Toevoegen" at bounding box center [281, 338] width 31 height 12
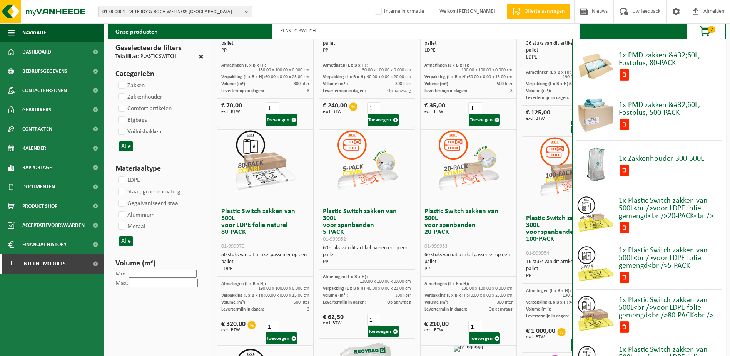
click at [708, 31] on span "button" at bounding box center [706, 31] width 39 height 15
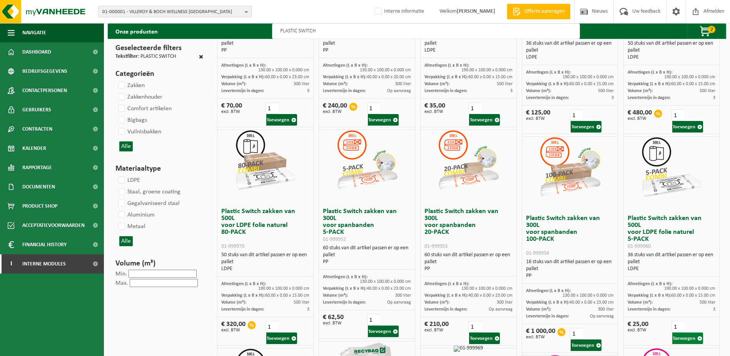
click at [689, 334] on button "Toevoegen" at bounding box center [688, 338] width 31 height 12
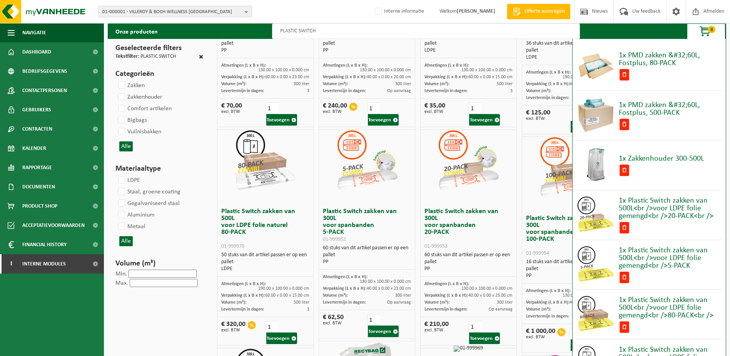
click at [705, 29] on span "button" at bounding box center [706, 31] width 39 height 15
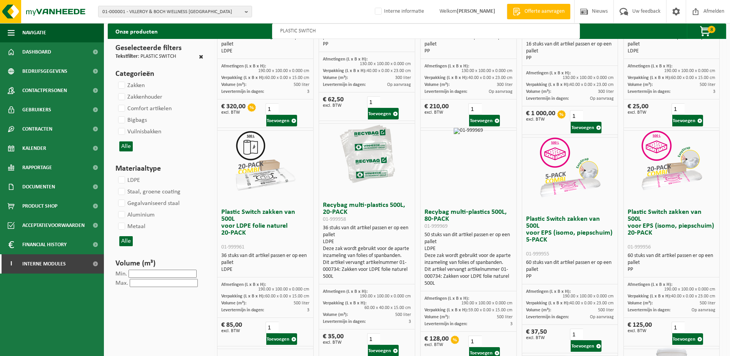
scroll to position [385, 0]
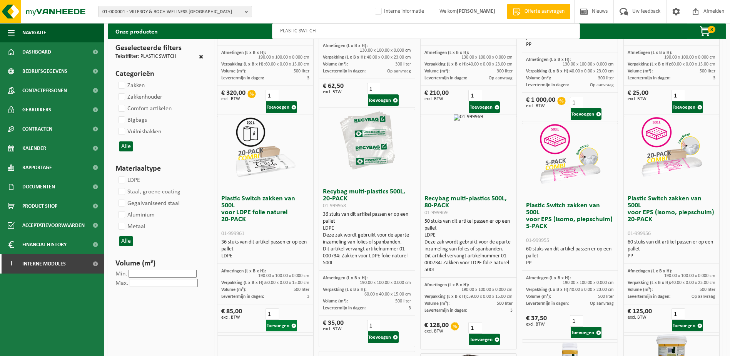
click at [286, 320] on button "Toevoegen" at bounding box center [281, 326] width 31 height 12
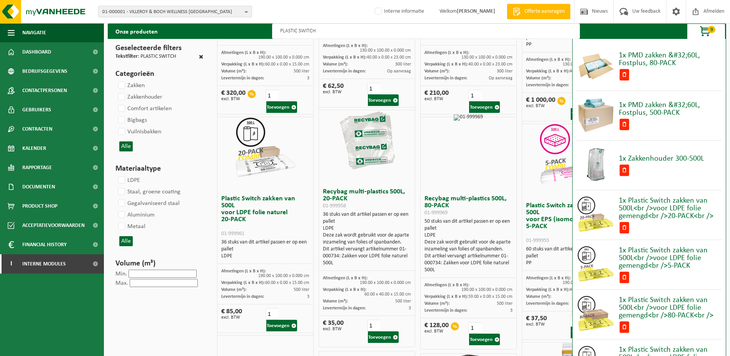
click at [710, 28] on span "9" at bounding box center [712, 29] width 8 height 7
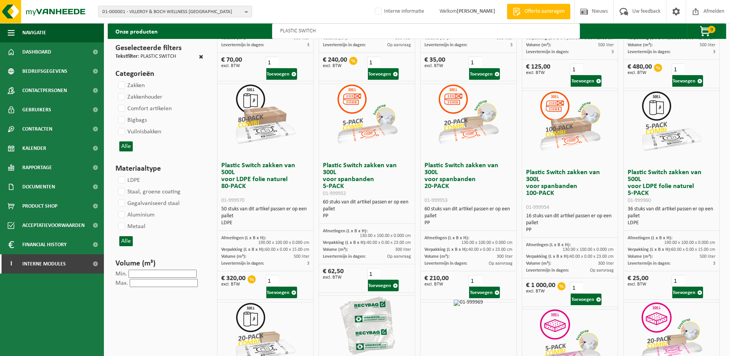
scroll to position [193, 0]
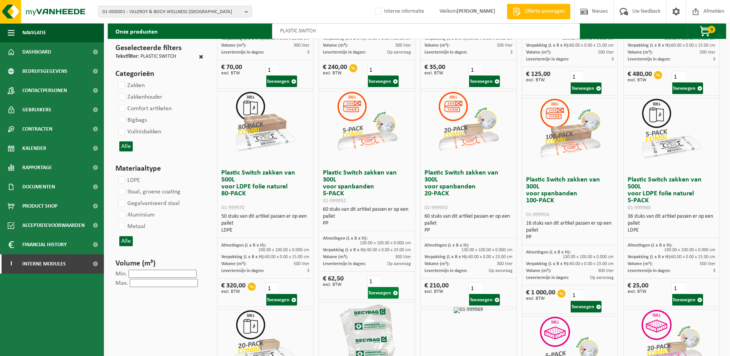
click at [382, 287] on button "Toevoegen" at bounding box center [383, 293] width 31 height 12
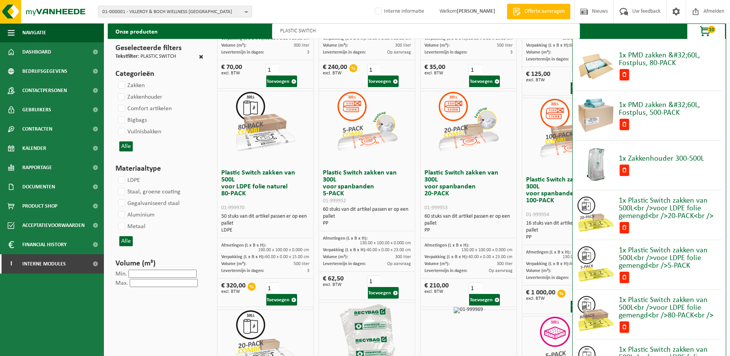
click at [707, 28] on span "button" at bounding box center [706, 31] width 39 height 15
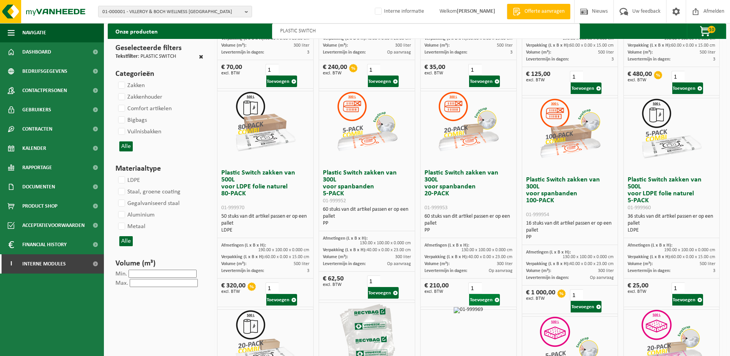
click at [477, 294] on button "Toevoegen" at bounding box center [484, 300] width 31 height 12
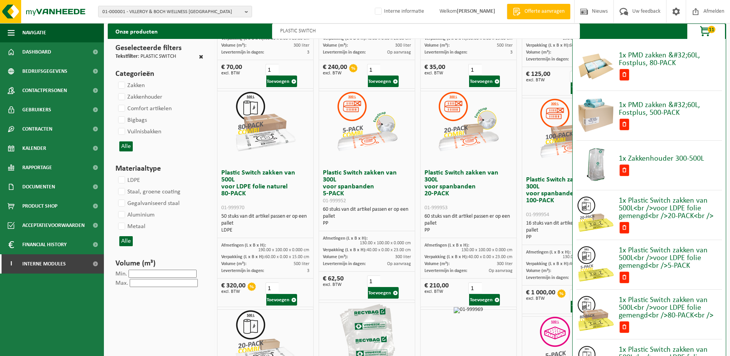
click at [704, 34] on span "button" at bounding box center [706, 31] width 39 height 15
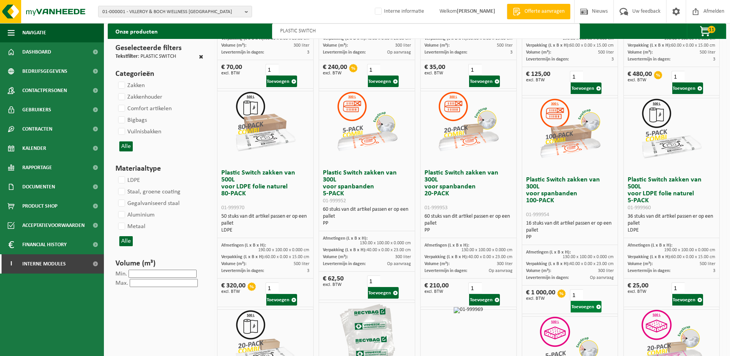
click at [589, 301] on button "Toevoegen" at bounding box center [586, 307] width 31 height 12
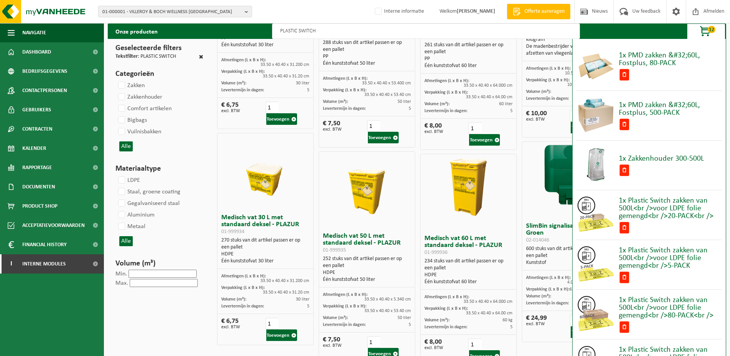
scroll to position [844, 0]
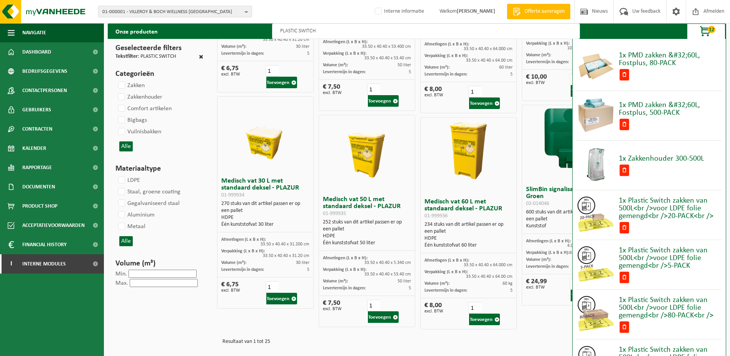
click at [722, 53] on div "1x PMD zakken &#32;60L, Fostplus, 80-PACK 1x PMD zakken &#32;60L, Fostplus, 500…" at bounding box center [650, 352] width 154 height 626
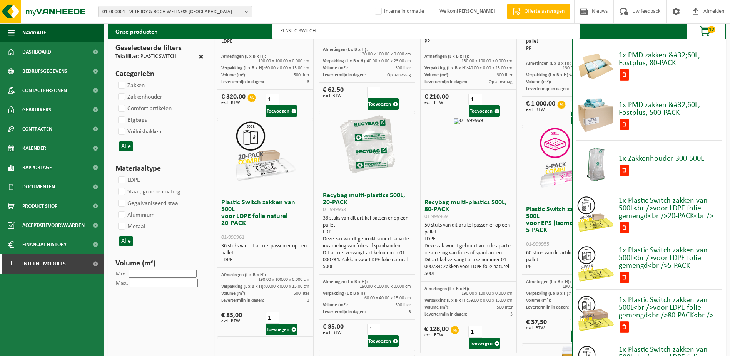
scroll to position [305, 0]
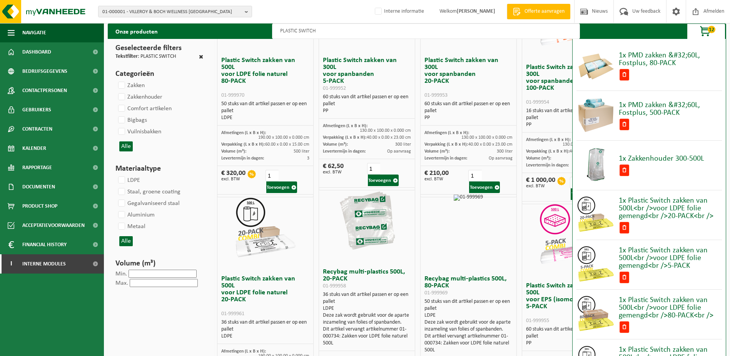
click at [712, 31] on span "12" at bounding box center [712, 29] width 8 height 7
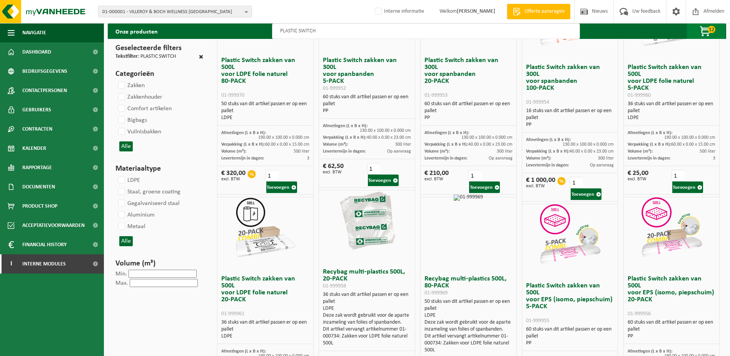
click at [708, 30] on span "12" at bounding box center [712, 29] width 8 height 7
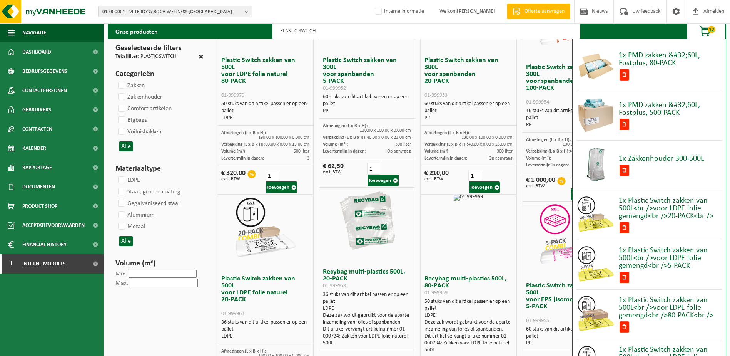
click at [709, 30] on span "12" at bounding box center [712, 29] width 8 height 7
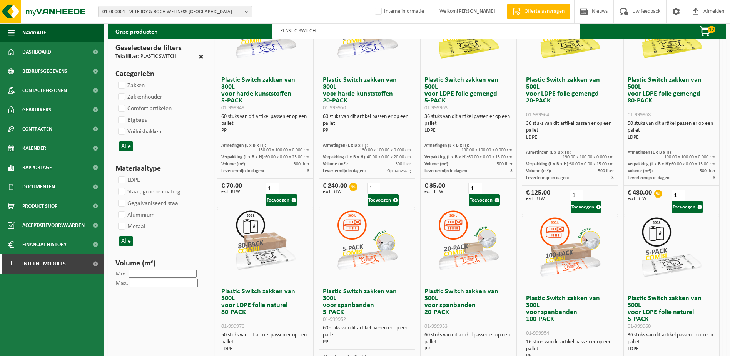
scroll to position [0, 0]
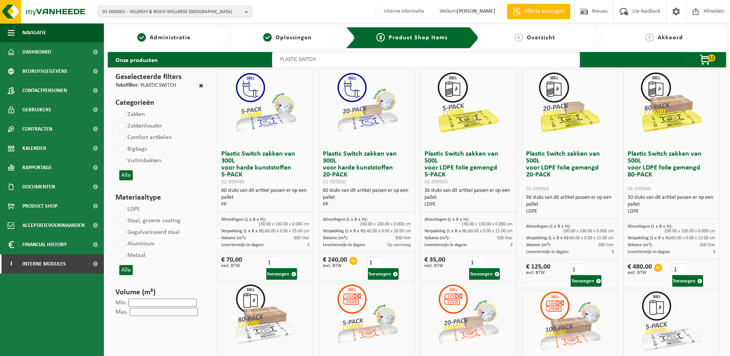
click at [546, 39] on span "Overzicht" at bounding box center [541, 38] width 28 height 6
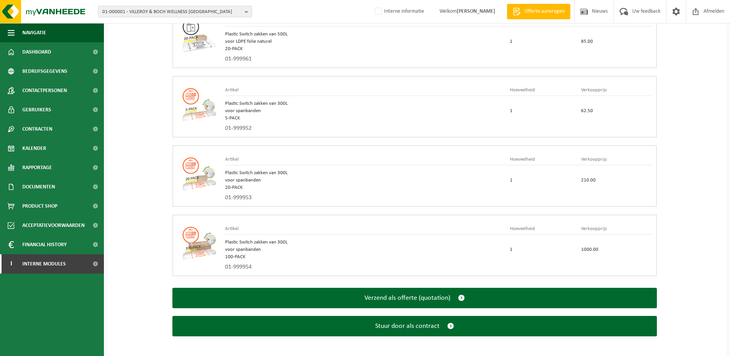
scroll to position [1495, 0]
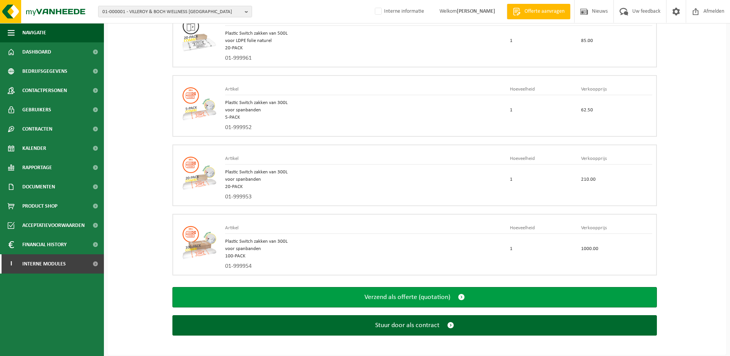
click at [437, 298] on button "Verzend als offerte (quotation)" at bounding box center [414, 297] width 485 height 20
